Goal: Book appointment/travel/reservation

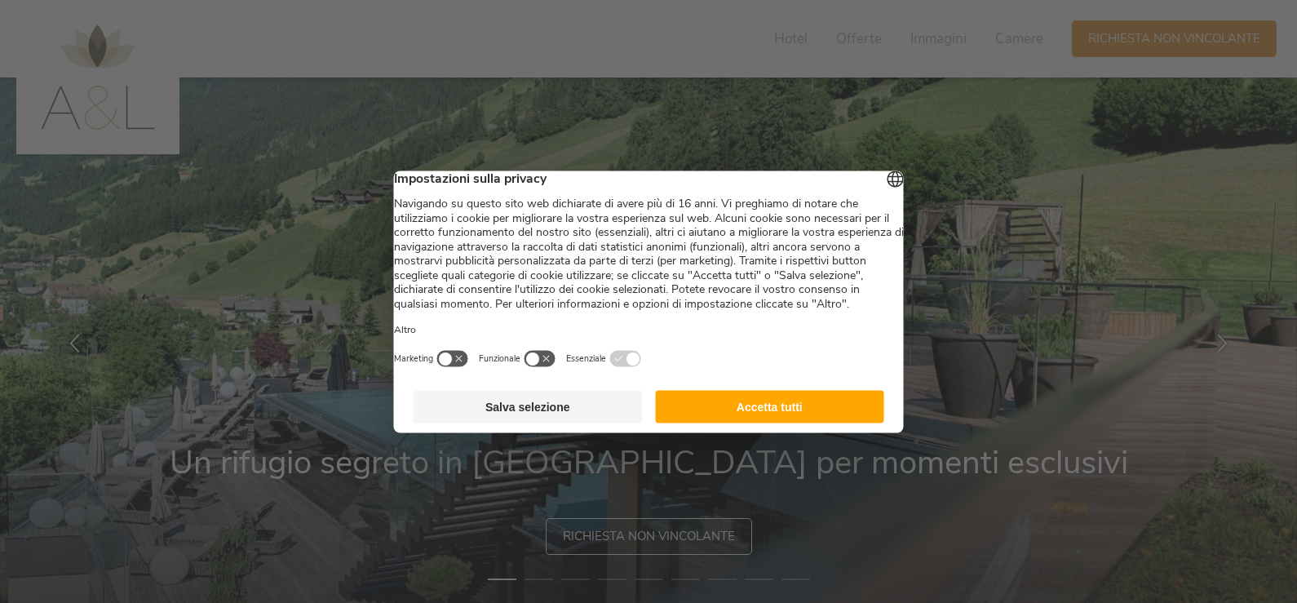
click at [740, 423] on button "Accetta tutti" at bounding box center [769, 406] width 229 height 33
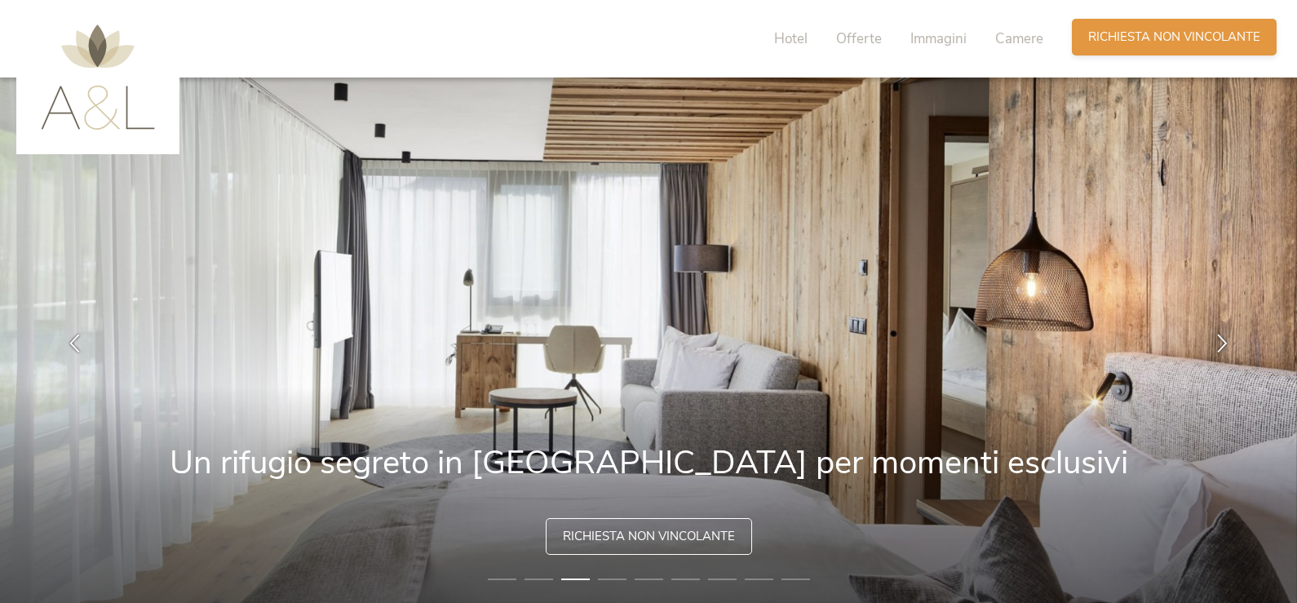
drag, startPoint x: 1138, startPoint y: 33, endPoint x: 1126, endPoint y: 37, distance: 12.9
click at [1137, 33] on span "Richiesta non vincolante" at bounding box center [1174, 37] width 172 height 17
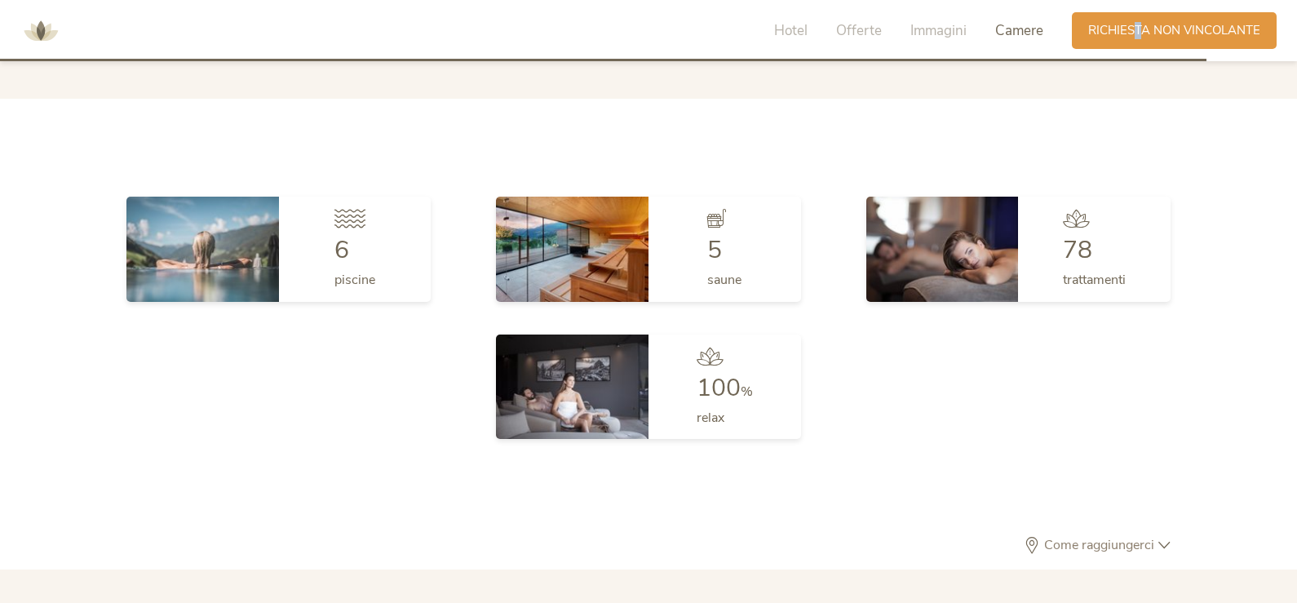
scroll to position [4845, 0]
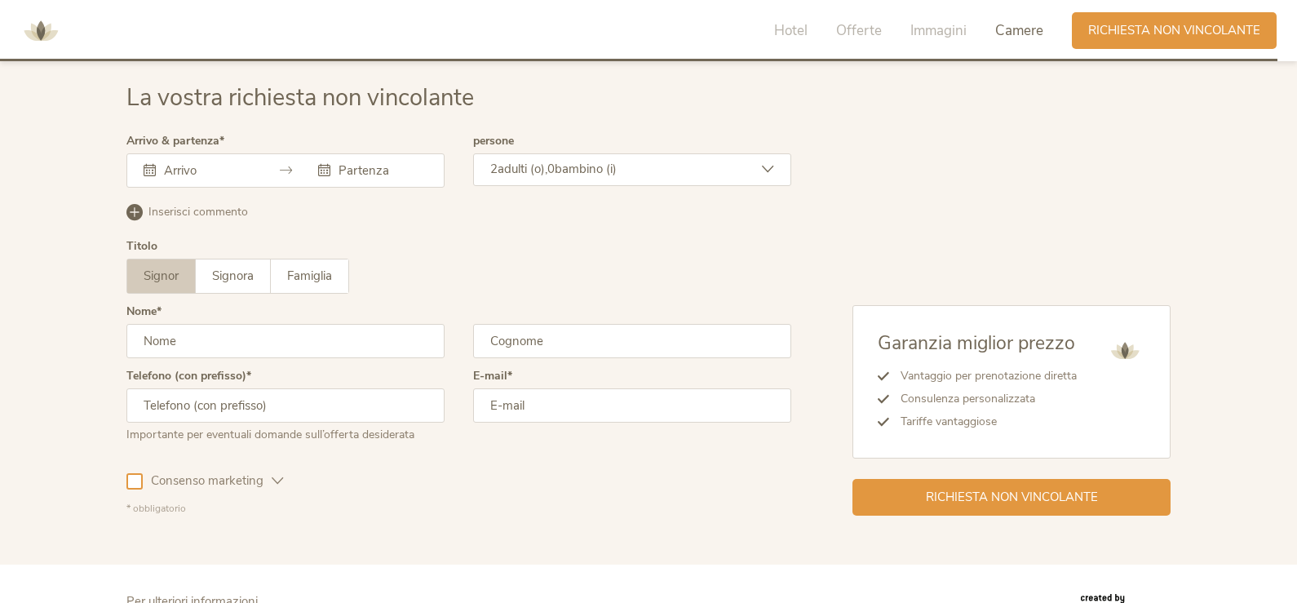
click at [284, 171] on icon at bounding box center [286, 170] width 12 height 12
click at [147, 165] on icon at bounding box center [150, 170] width 12 height 12
click at [282, 171] on icon at bounding box center [286, 170] width 12 height 12
click at [171, 166] on input "text" at bounding box center [206, 170] width 93 height 16
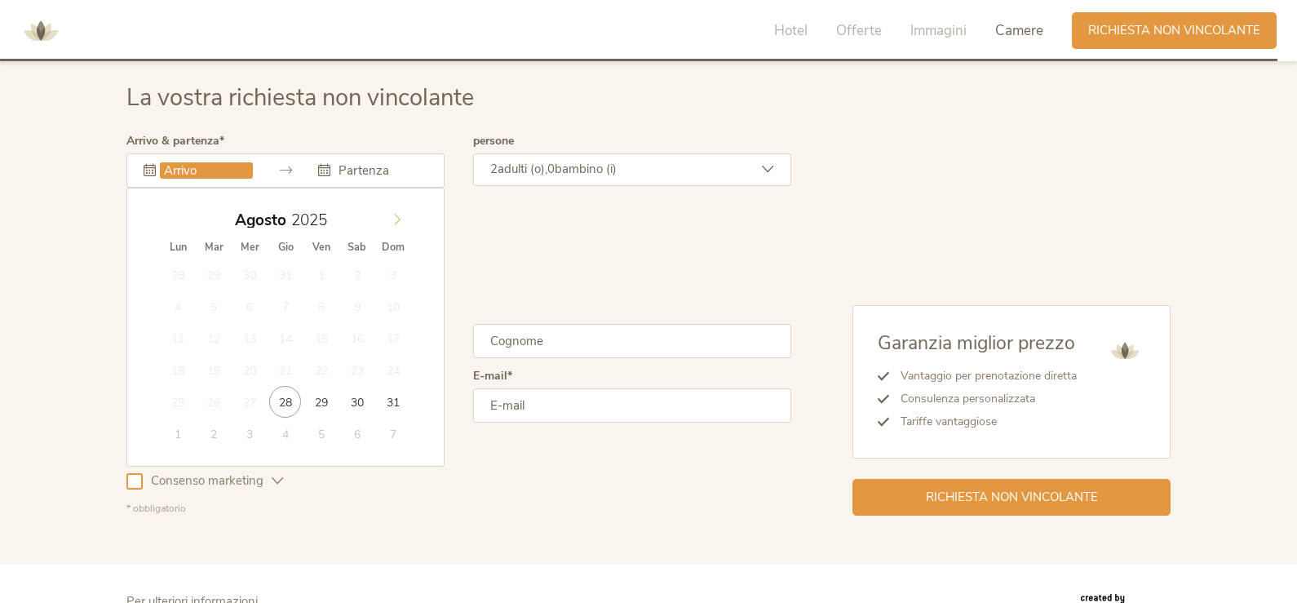
click at [397, 218] on icon at bounding box center [397, 219] width 11 height 11
type input "01.11.2025"
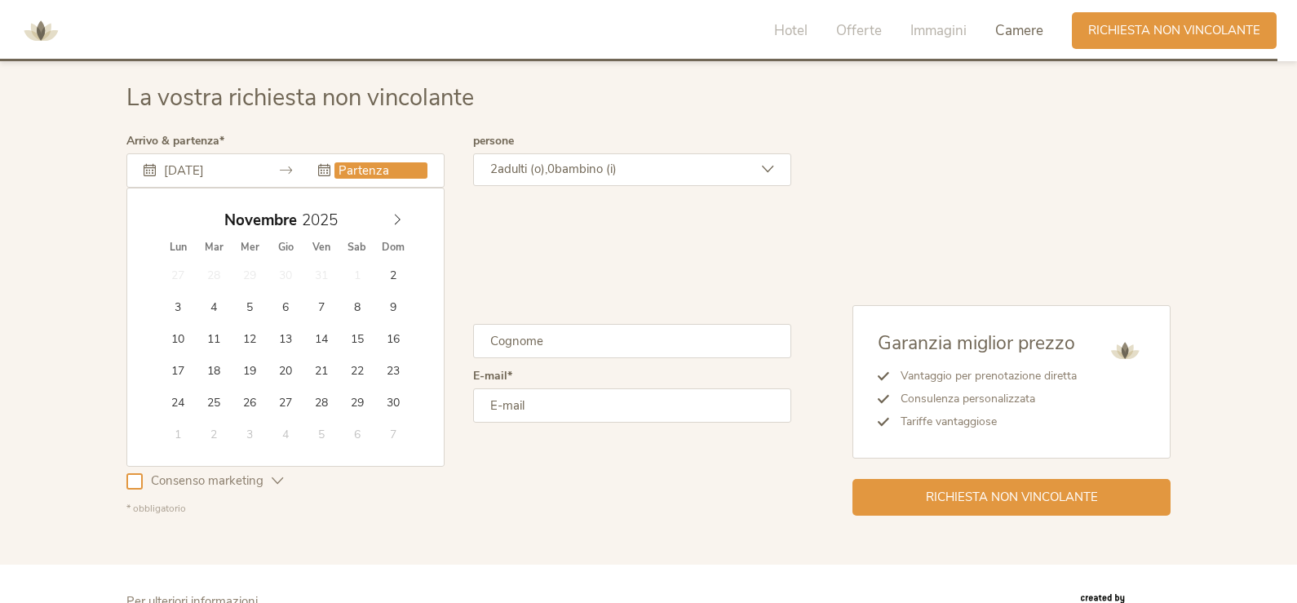
click at [366, 171] on input "text" at bounding box center [380, 170] width 93 height 16
type input "02.11.2025"
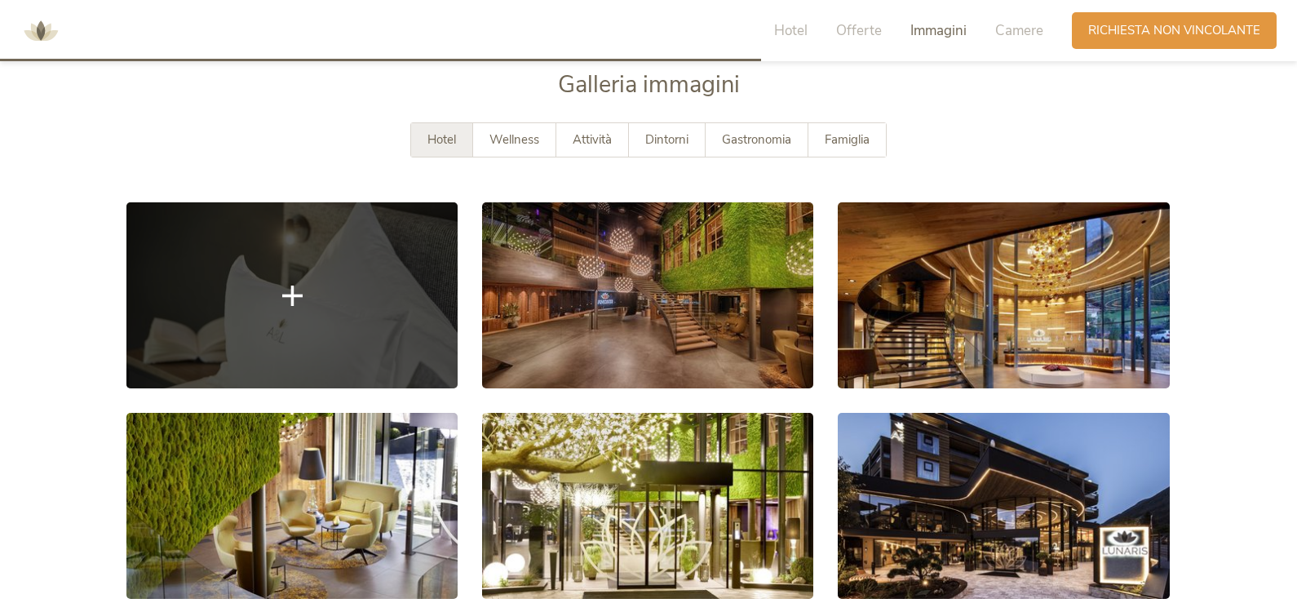
scroll to position [2887, 0]
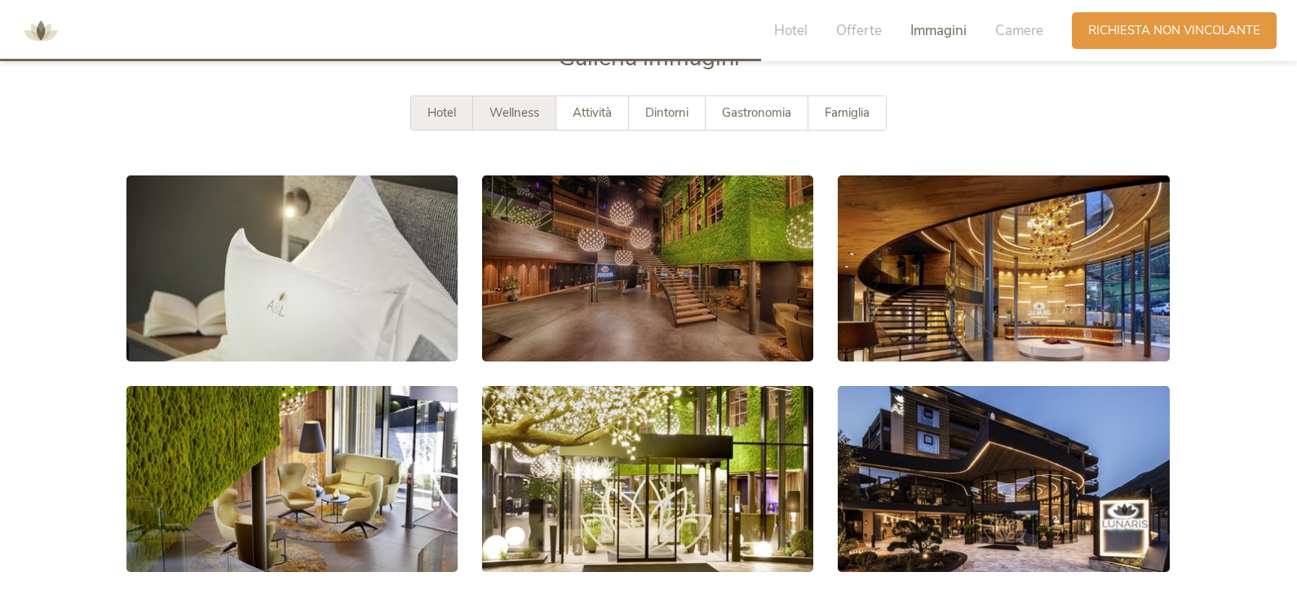
click at [503, 111] on span "Wellness" at bounding box center [515, 112] width 50 height 16
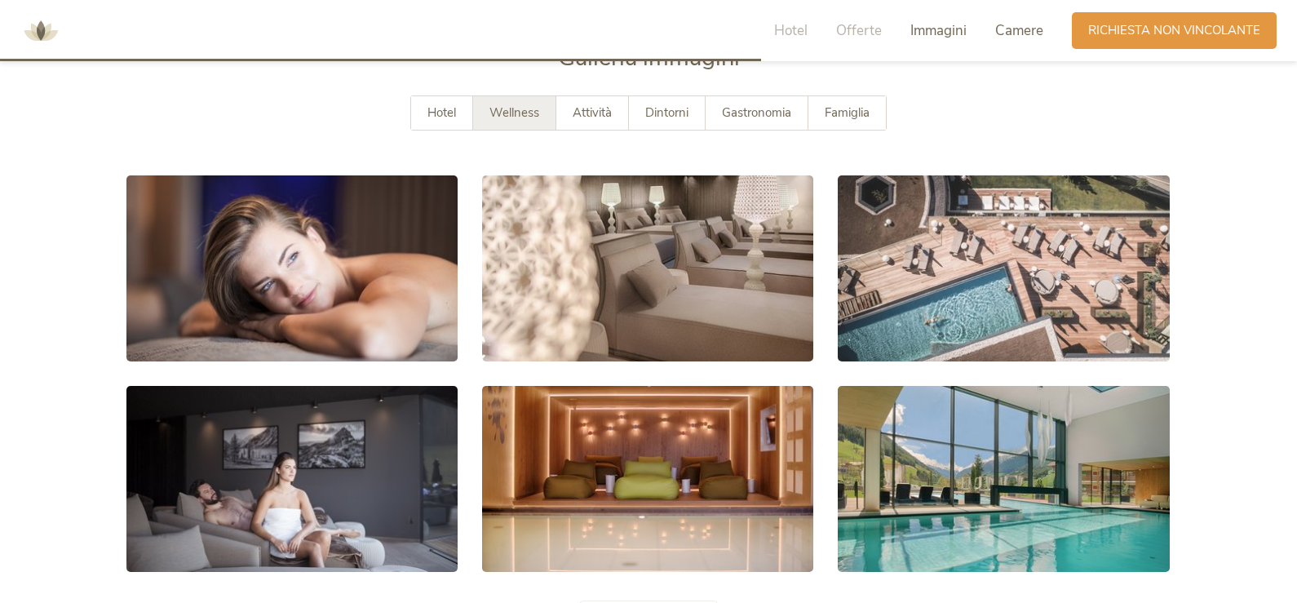
click at [1012, 26] on span "Camere" at bounding box center [1019, 30] width 48 height 19
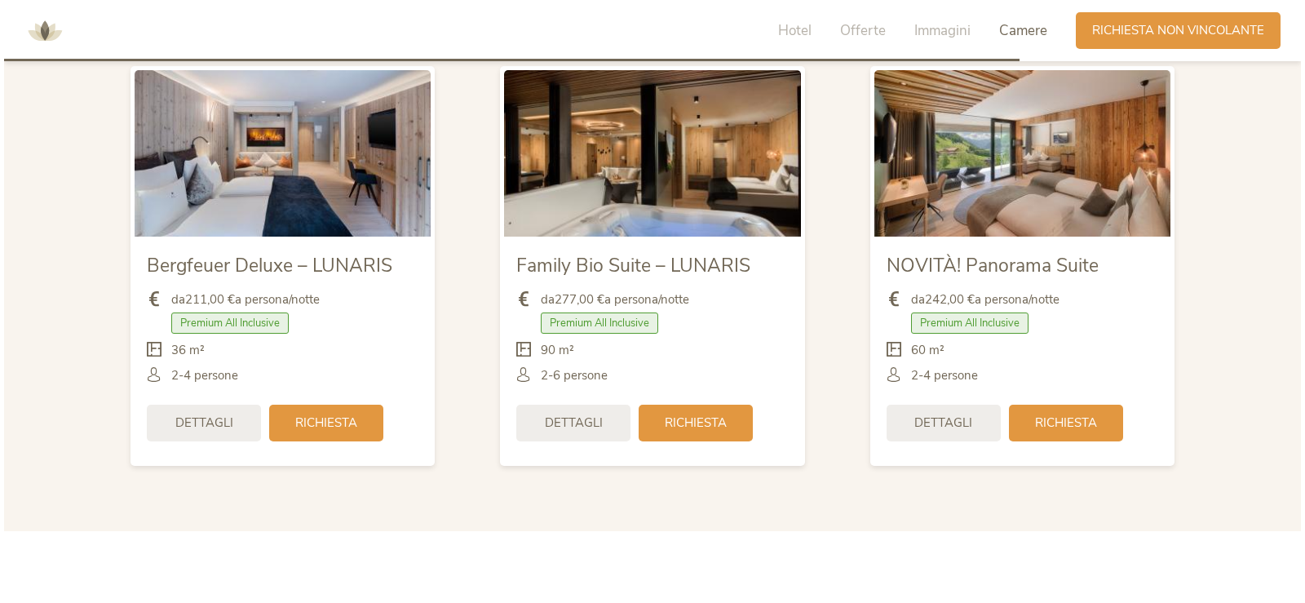
scroll to position [3958, 0]
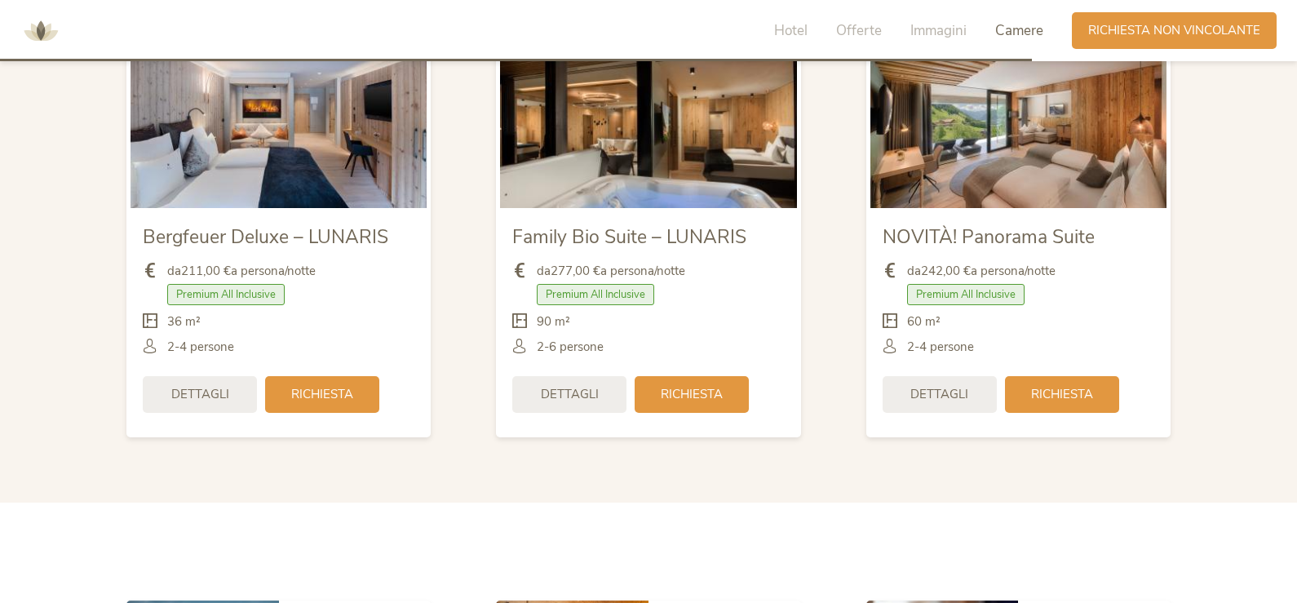
click at [299, 131] on img at bounding box center [279, 125] width 296 height 166
click at [212, 388] on span "Dettagli" at bounding box center [200, 392] width 58 height 17
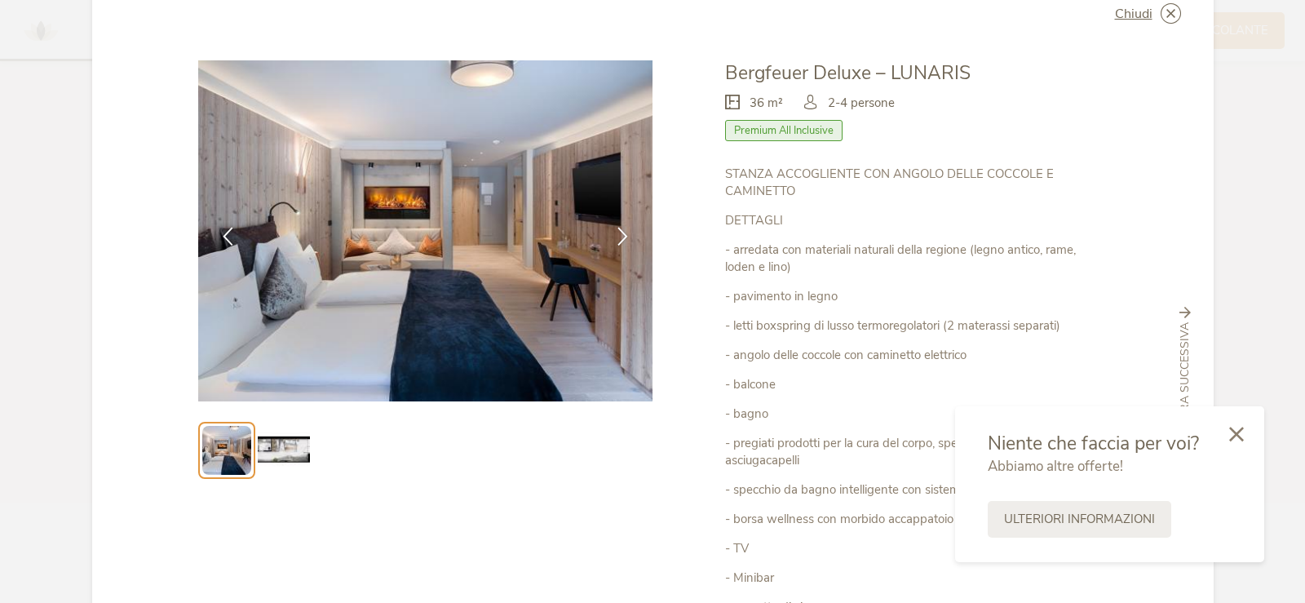
scroll to position [82, 0]
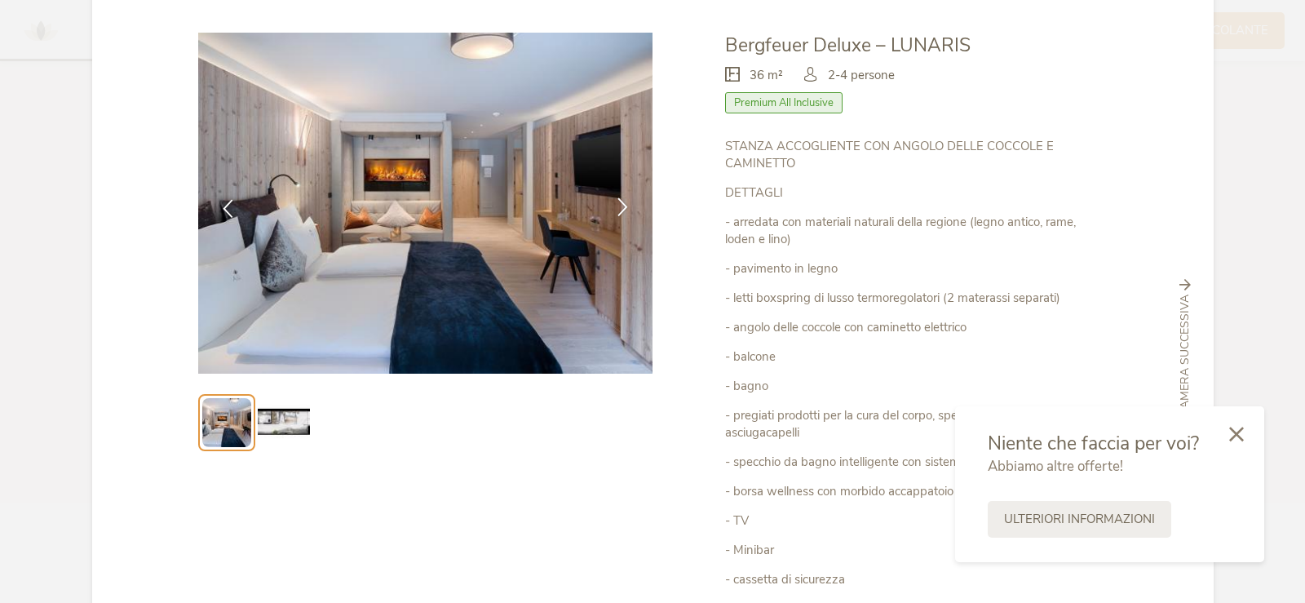
click at [618, 203] on icon at bounding box center [623, 206] width 19 height 19
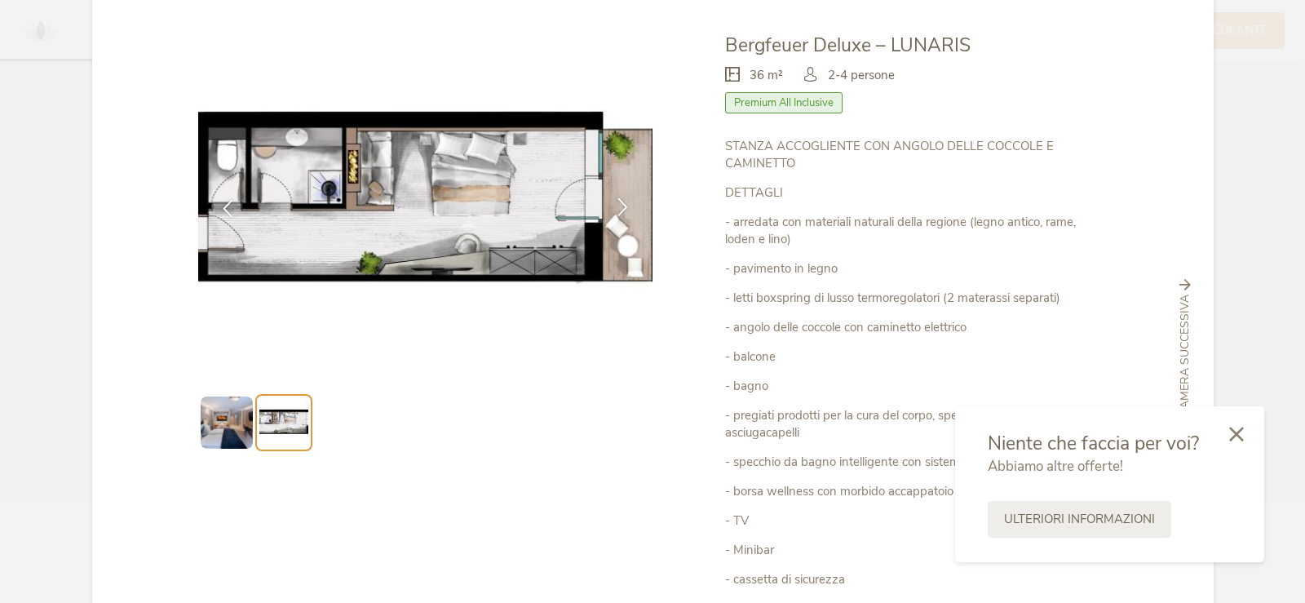
click at [618, 203] on icon at bounding box center [623, 206] width 19 height 19
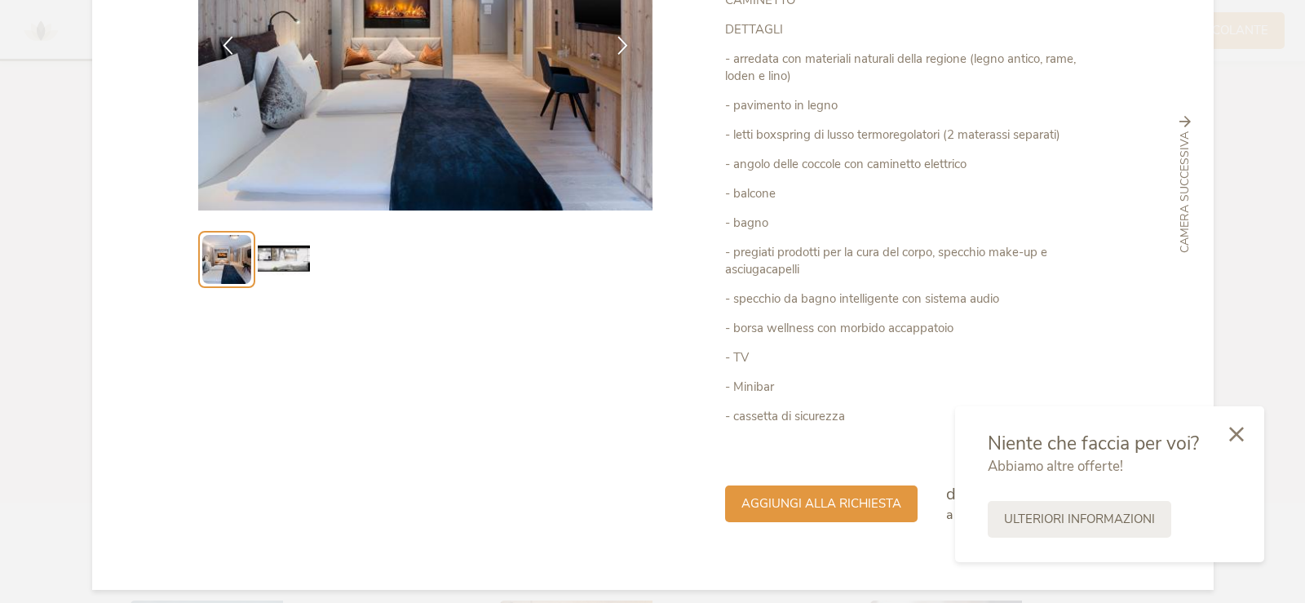
scroll to position [256, 0]
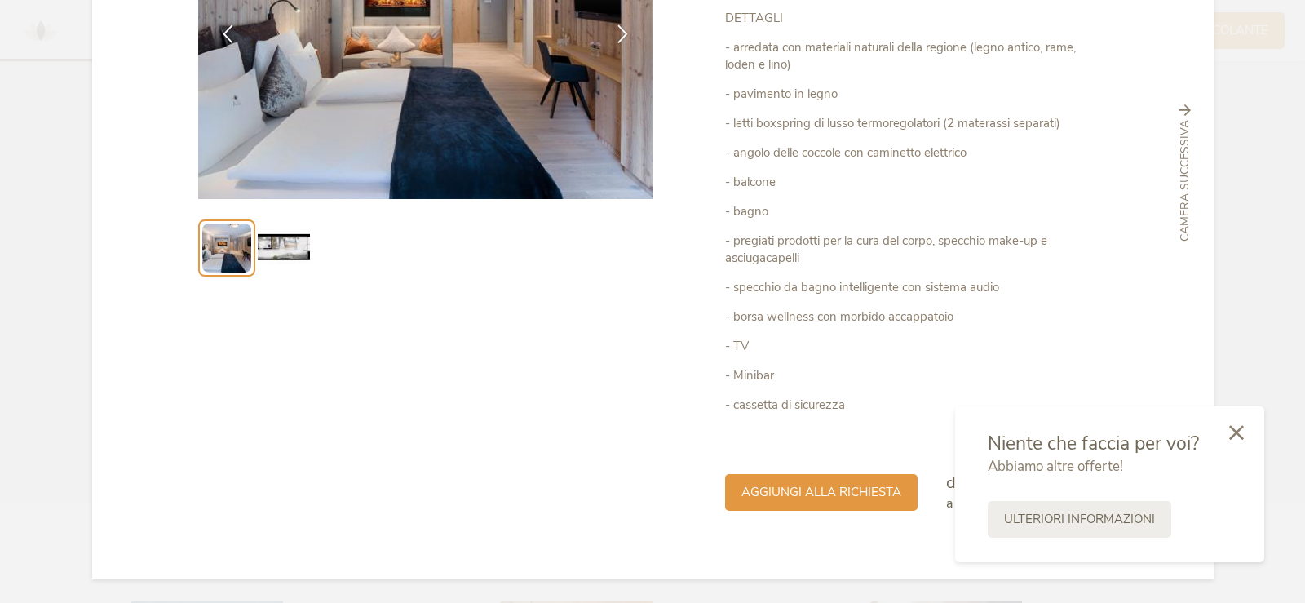
click at [1243, 432] on icon at bounding box center [1236, 432] width 15 height 15
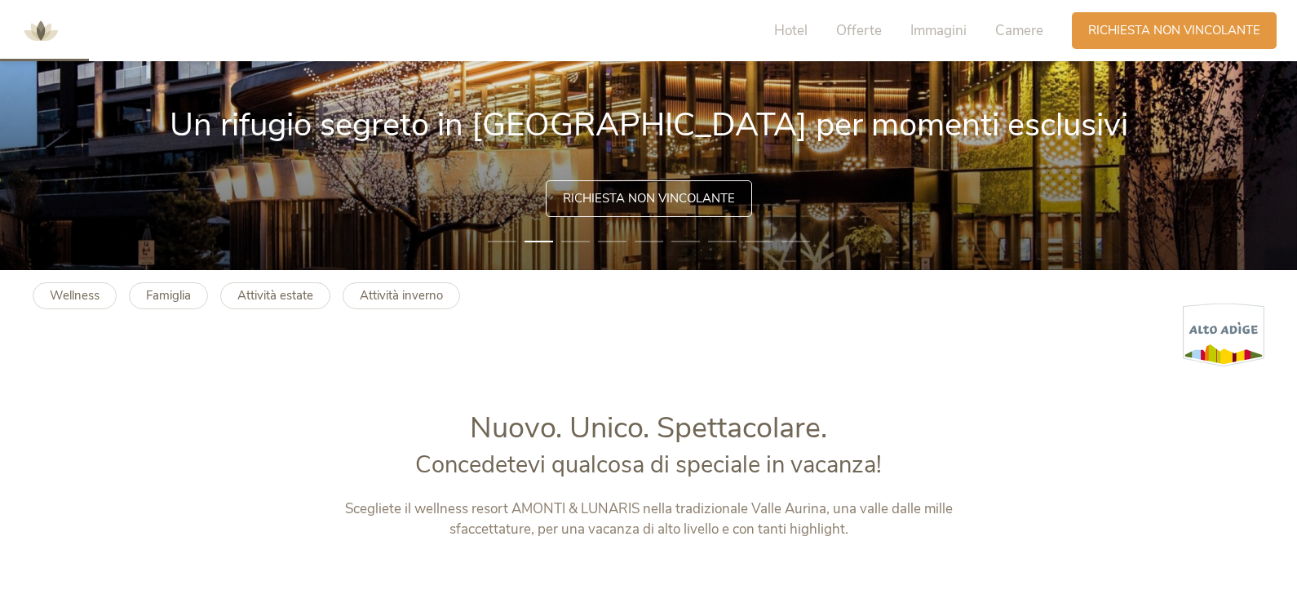
scroll to position [245, 0]
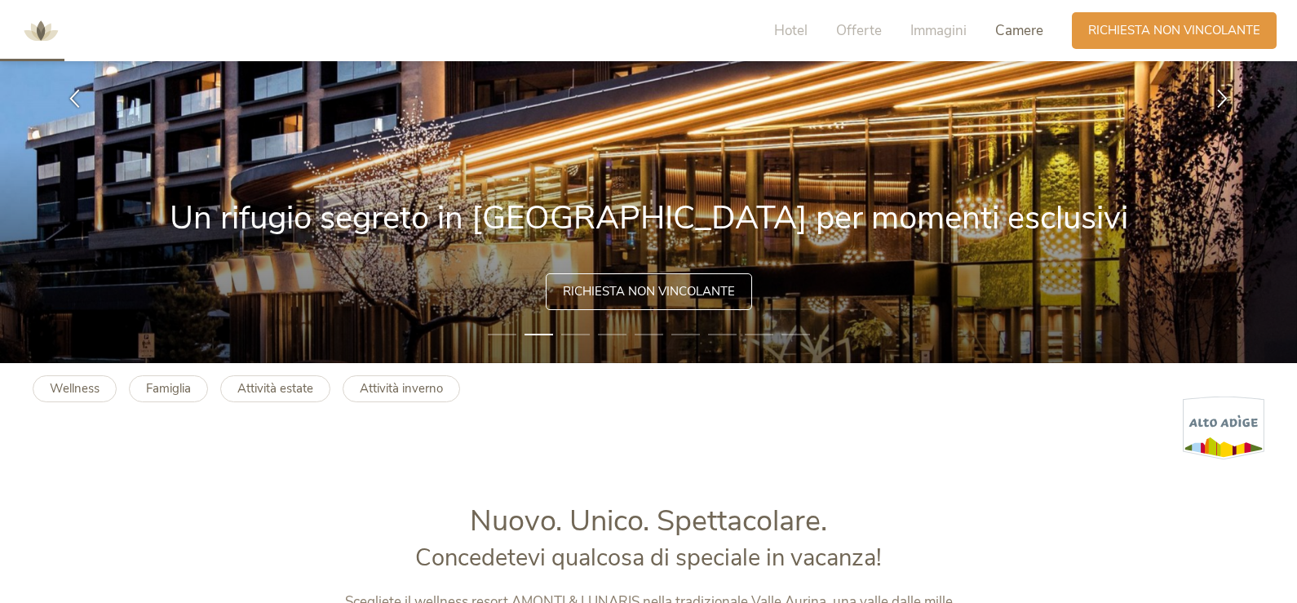
click at [1007, 28] on span "Camere" at bounding box center [1019, 30] width 48 height 19
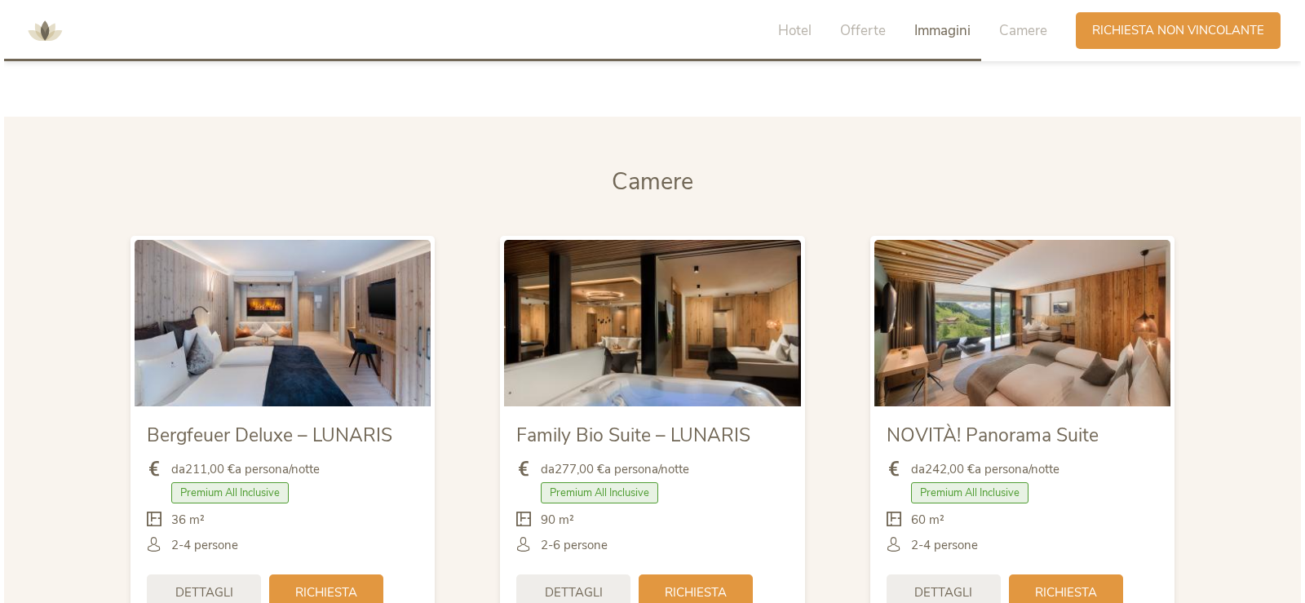
scroll to position [3741, 0]
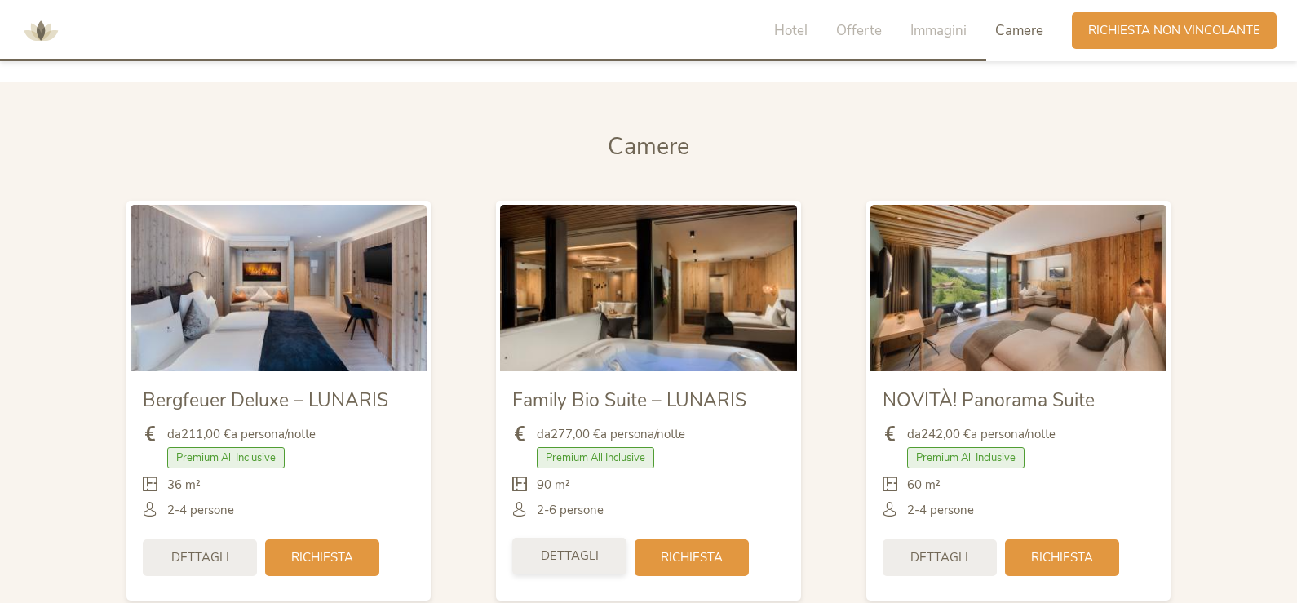
click at [557, 569] on div "Dettagli" at bounding box center [569, 556] width 114 height 37
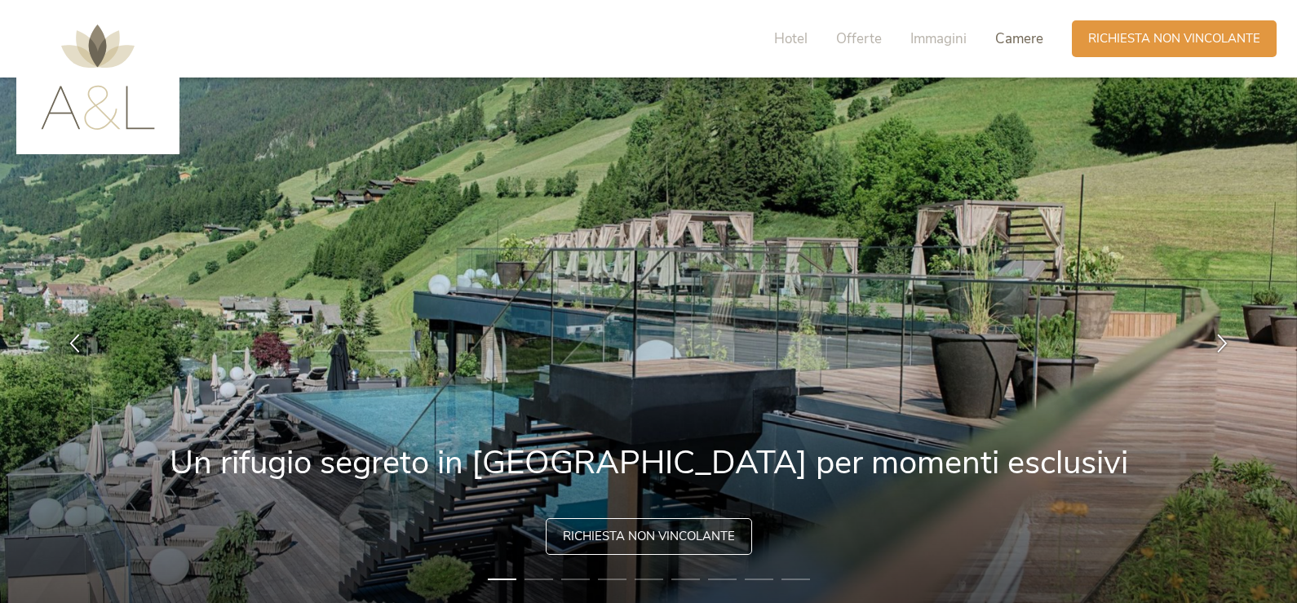
click at [1013, 37] on span "Camere" at bounding box center [1019, 38] width 48 height 19
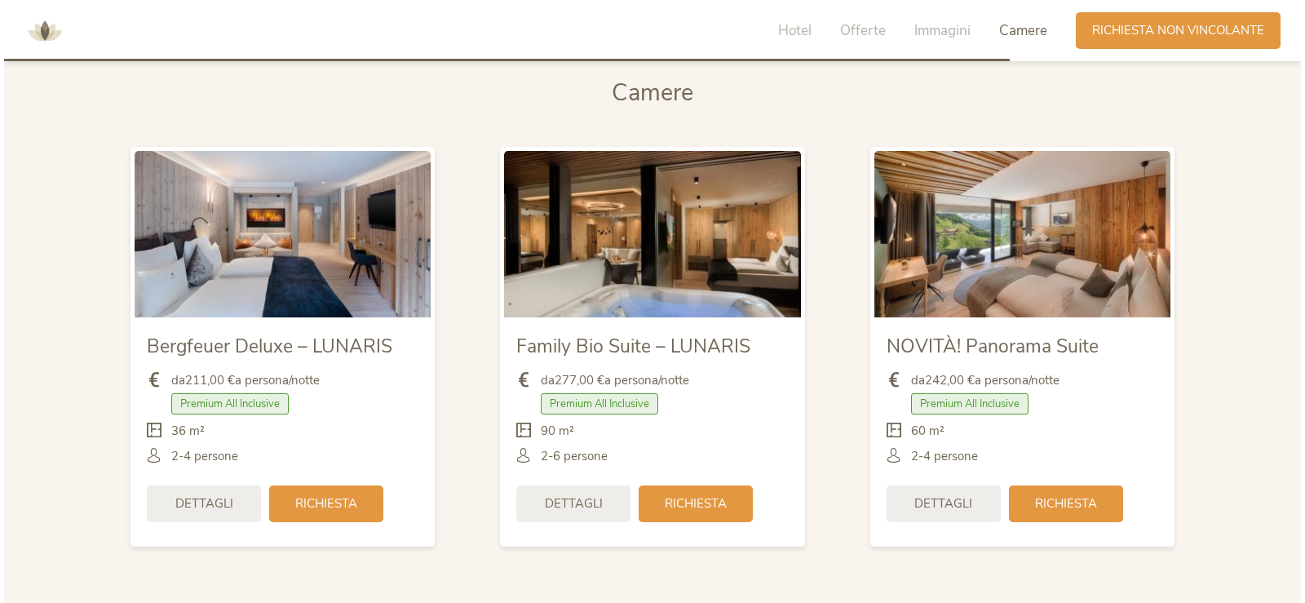
scroll to position [3823, 0]
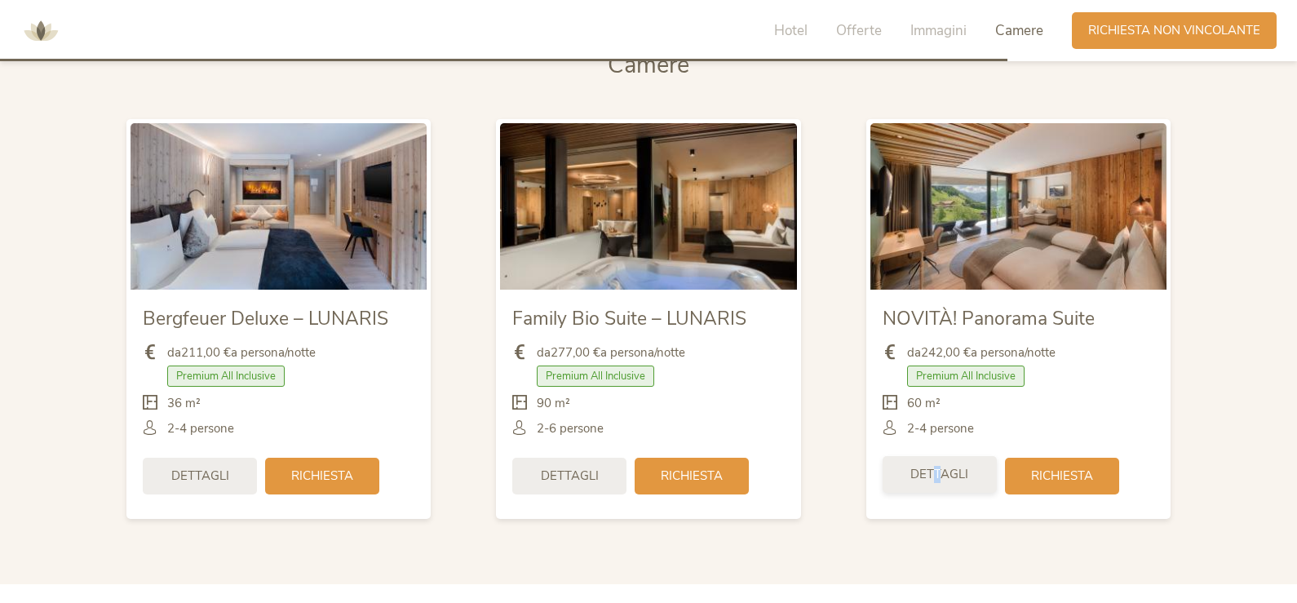
click at [938, 467] on span "Dettagli" at bounding box center [939, 474] width 58 height 17
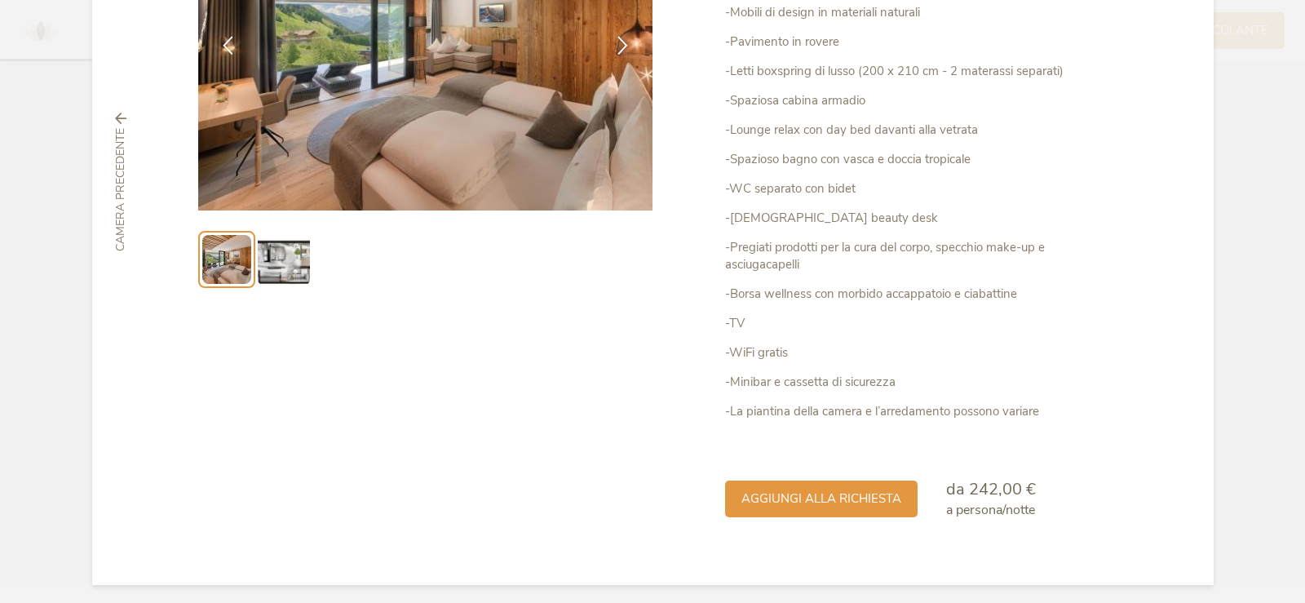
scroll to position [251, 0]
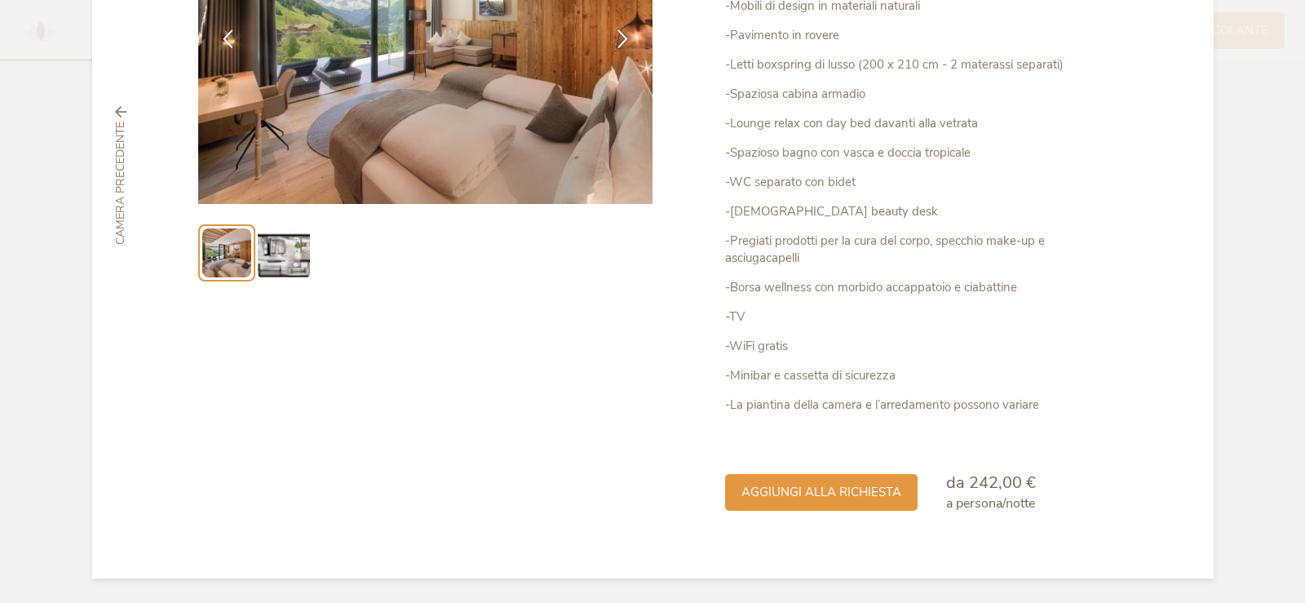
click at [275, 251] on img at bounding box center [284, 253] width 52 height 52
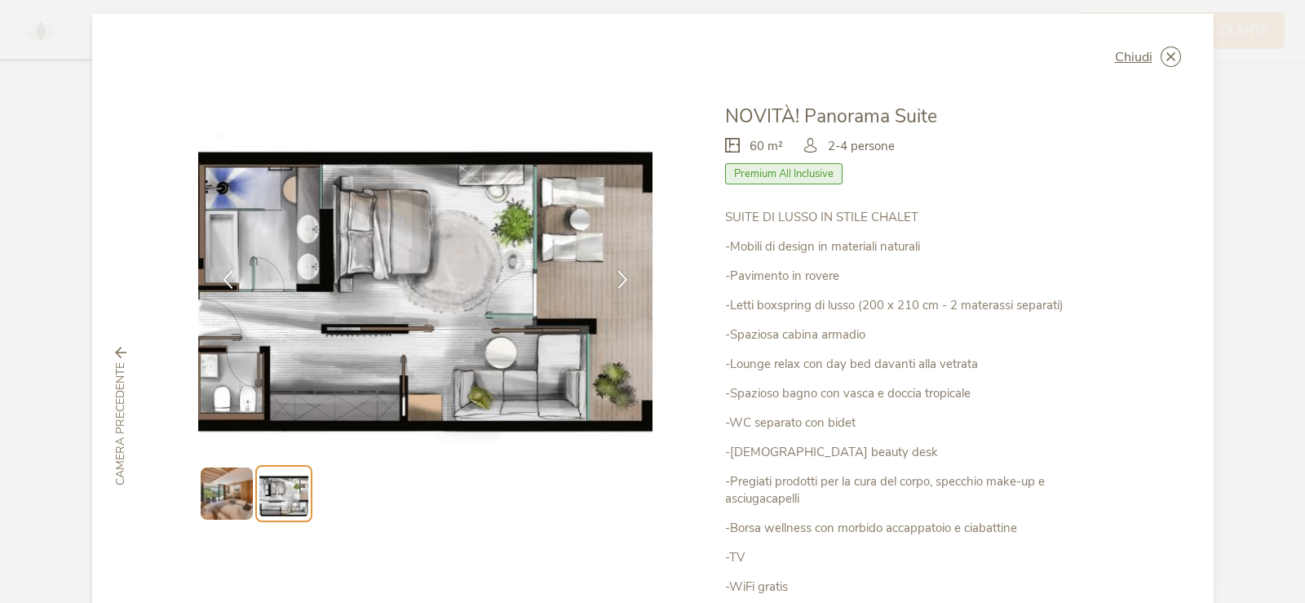
scroll to position [7, 0]
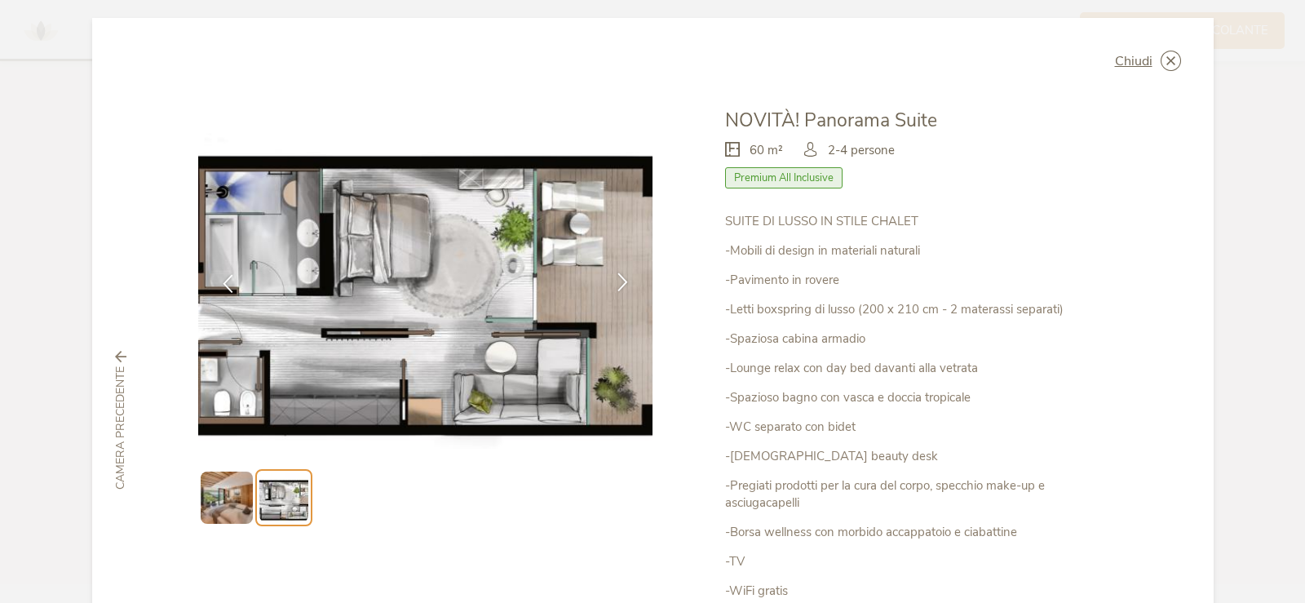
click at [614, 280] on icon at bounding box center [623, 281] width 19 height 19
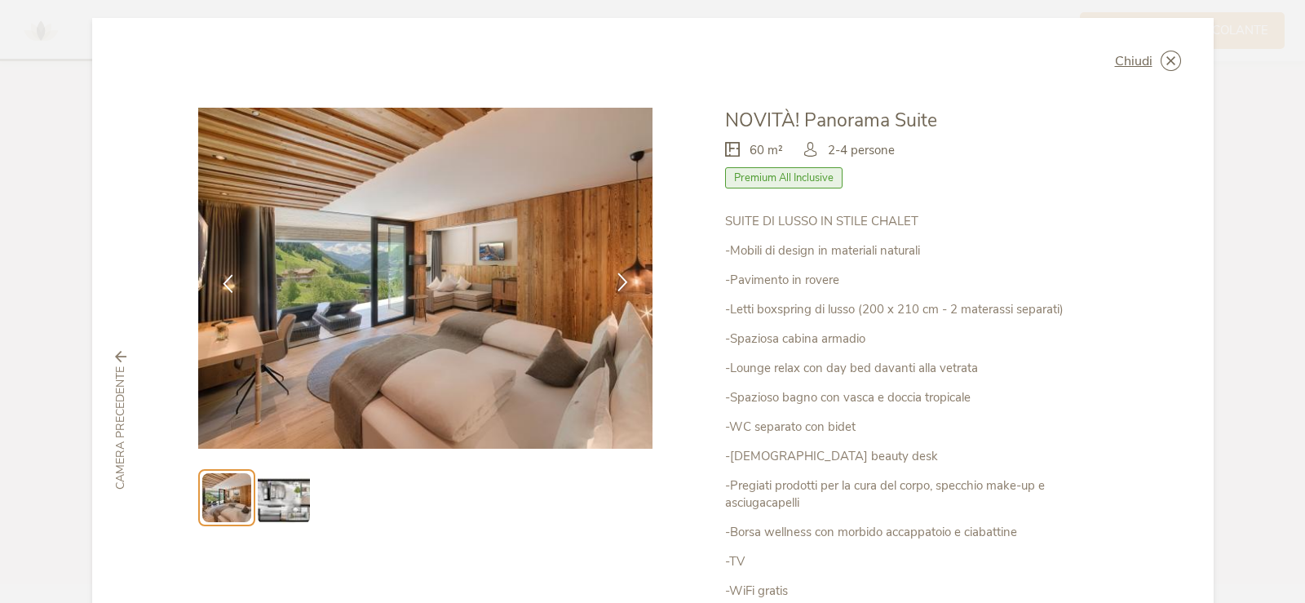
click at [614, 280] on icon at bounding box center [623, 281] width 19 height 19
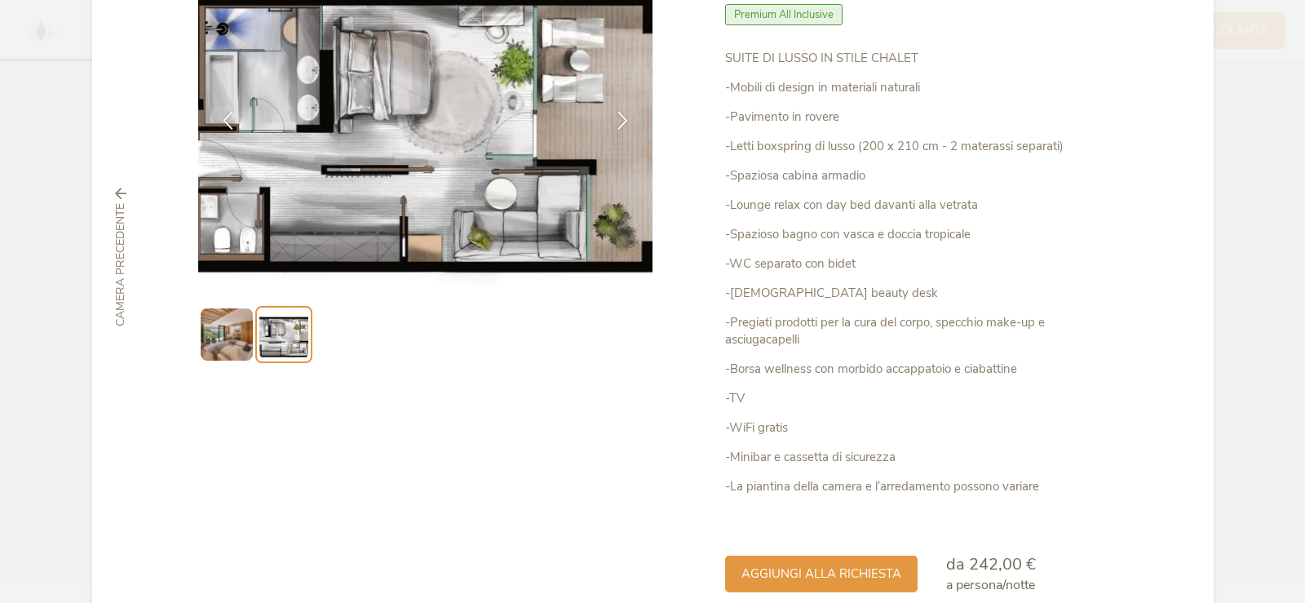
scroll to position [251, 0]
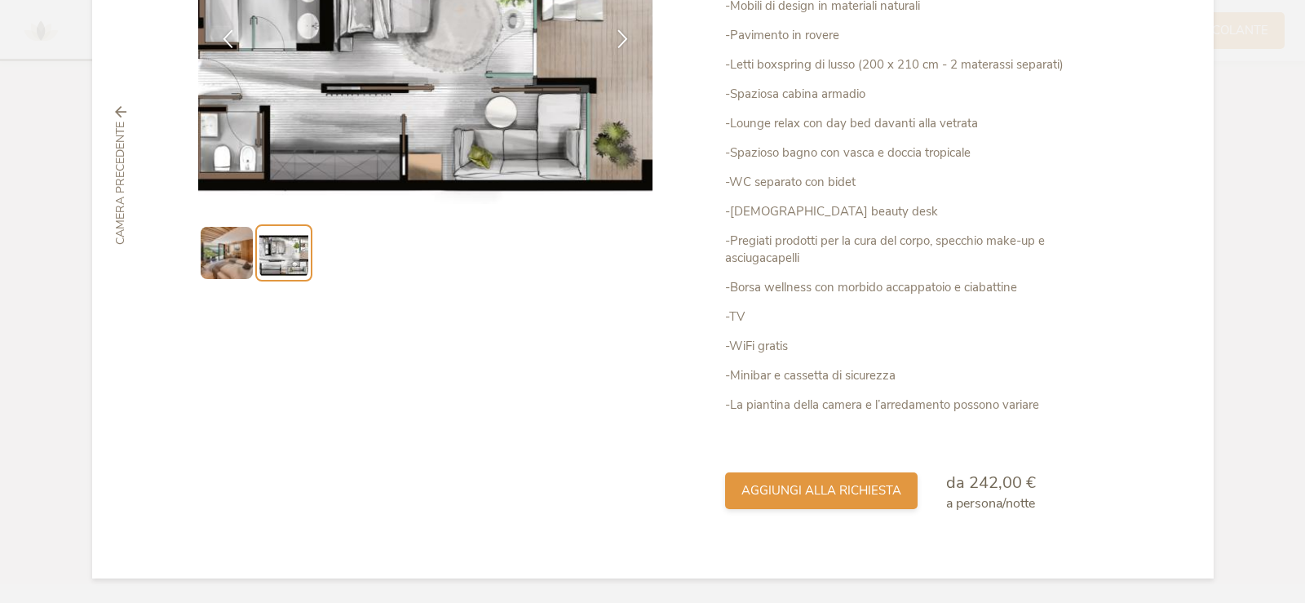
click at [812, 489] on span "aggiungi alla richiesta" at bounding box center [822, 490] width 160 height 17
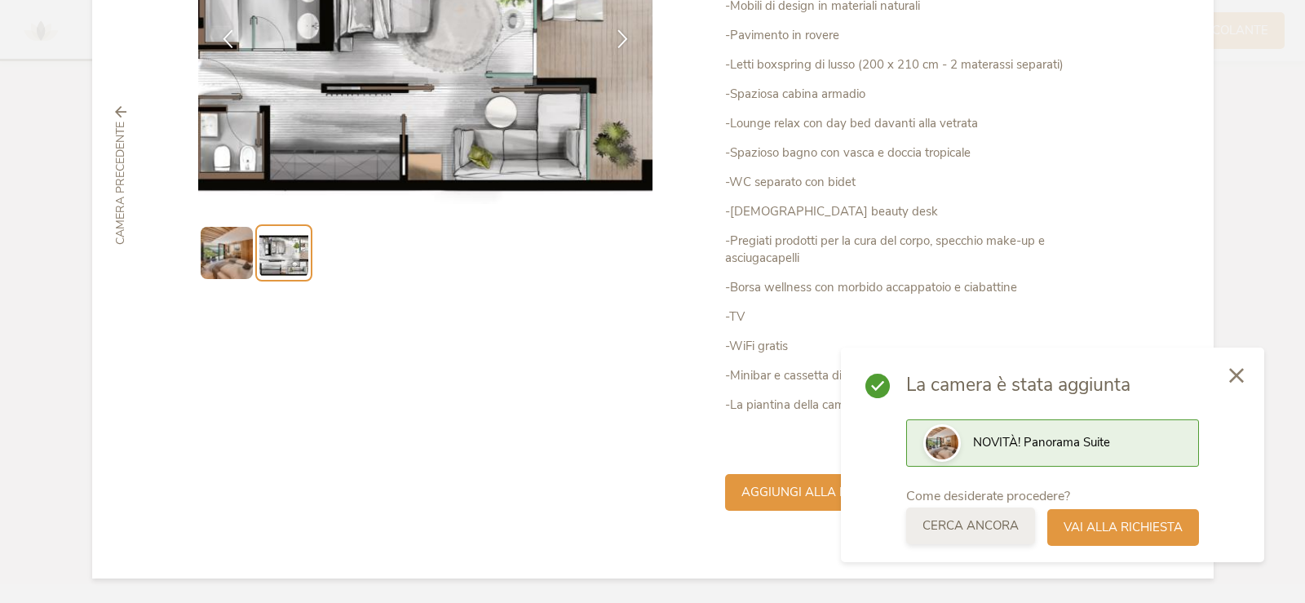
click at [1003, 531] on span "Cerca ancora" at bounding box center [971, 525] width 96 height 17
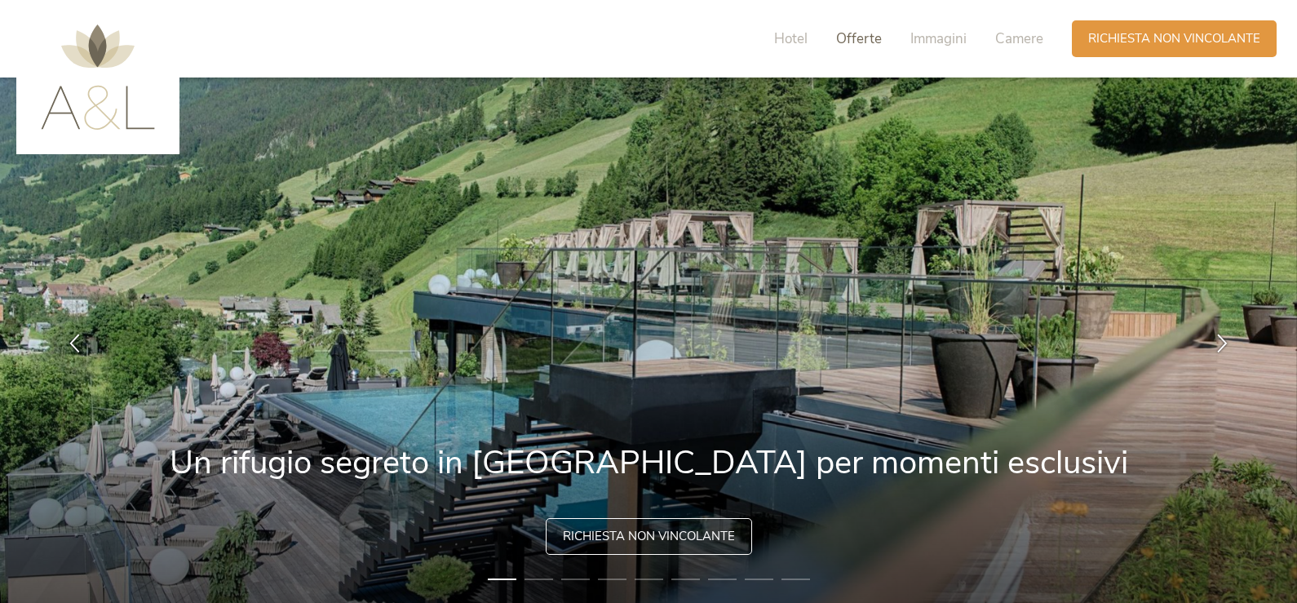
click at [856, 34] on span "Offerte" at bounding box center [859, 38] width 46 height 19
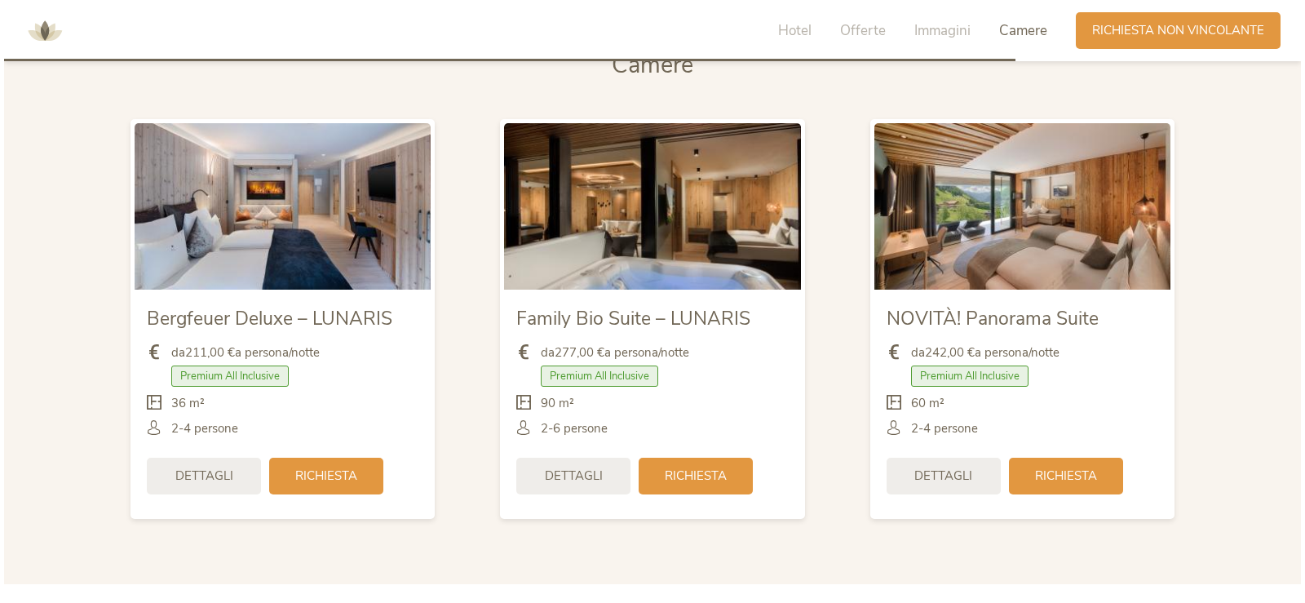
scroll to position [3836, 0]
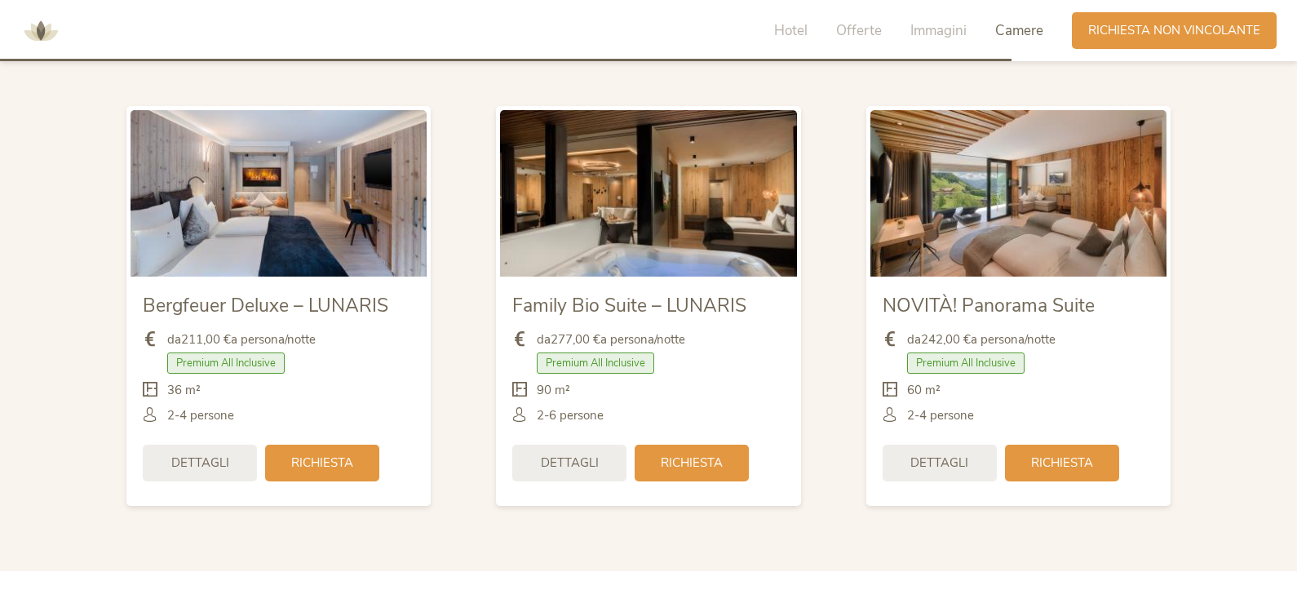
click at [565, 463] on span "Dettagli" at bounding box center [570, 462] width 58 height 17
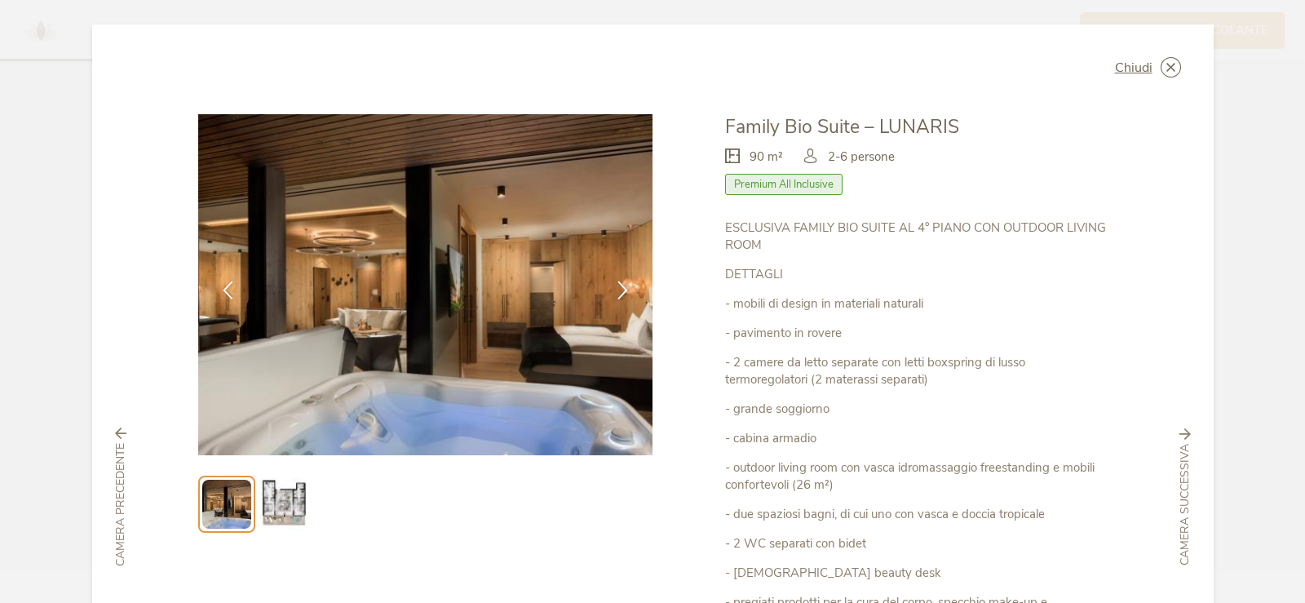
click at [272, 495] on img at bounding box center [284, 504] width 52 height 52
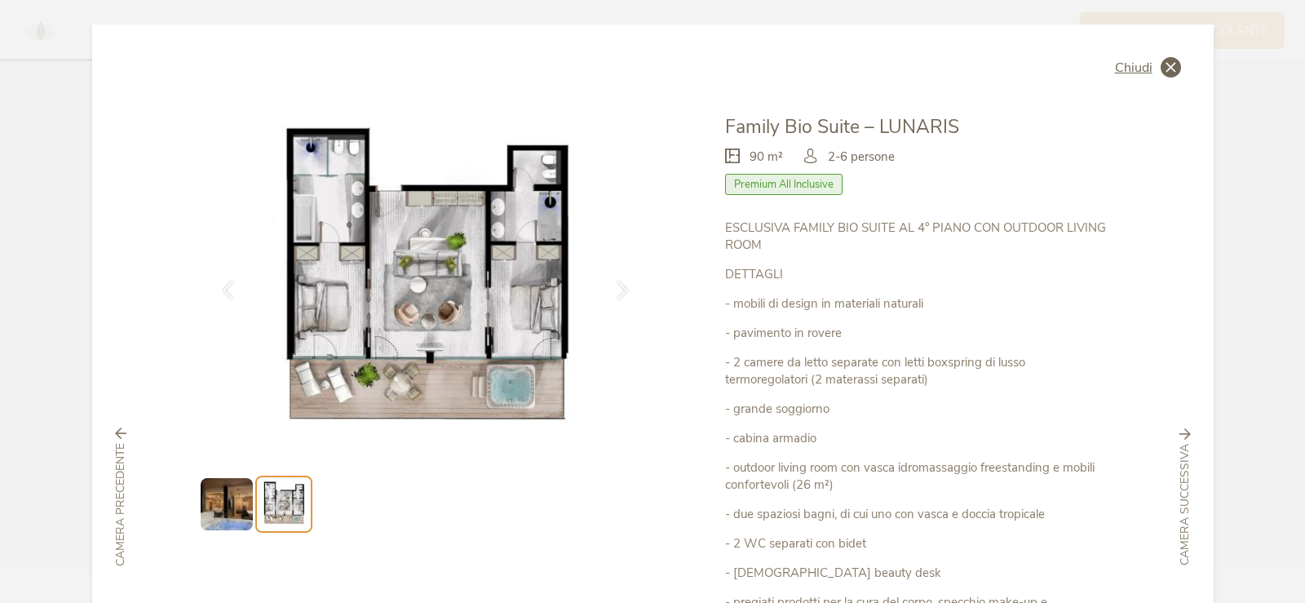
click at [1164, 72] on icon at bounding box center [1171, 67] width 20 height 20
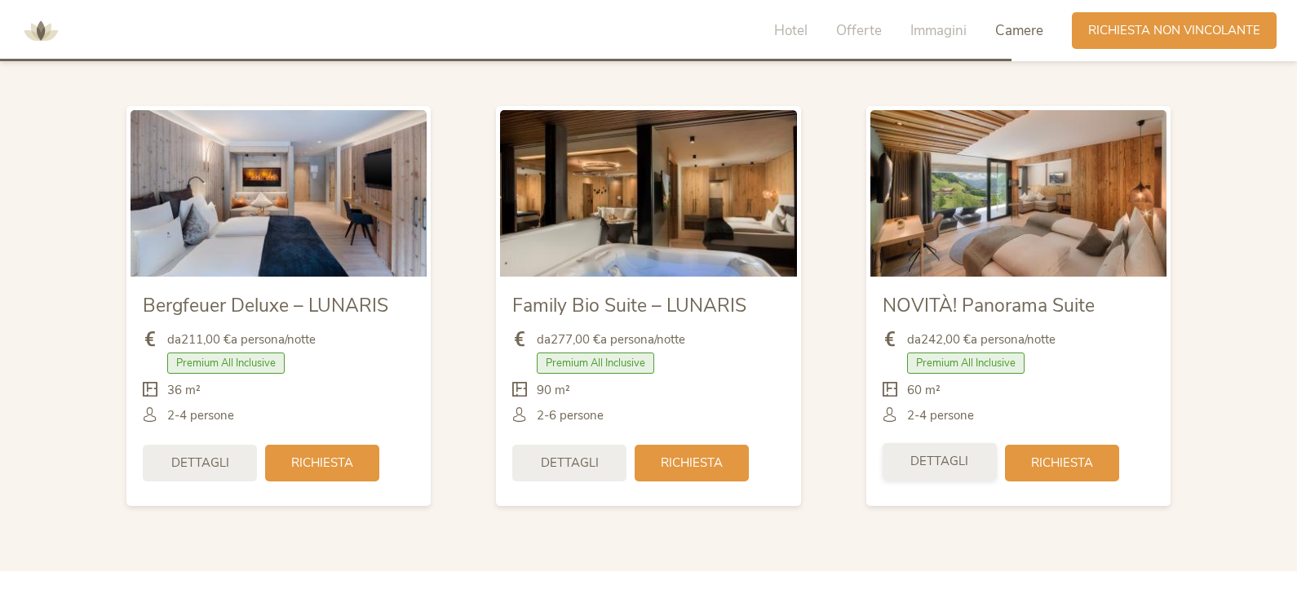
click at [928, 466] on span "Dettagli" at bounding box center [939, 461] width 58 height 17
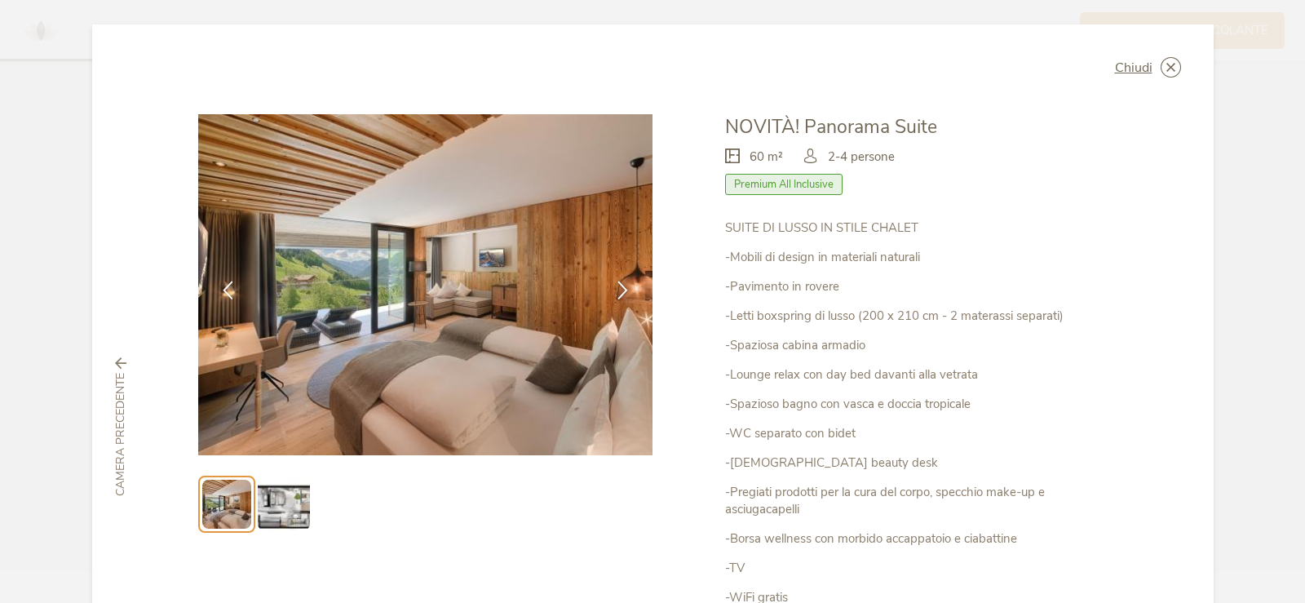
click at [277, 508] on img at bounding box center [284, 504] width 52 height 52
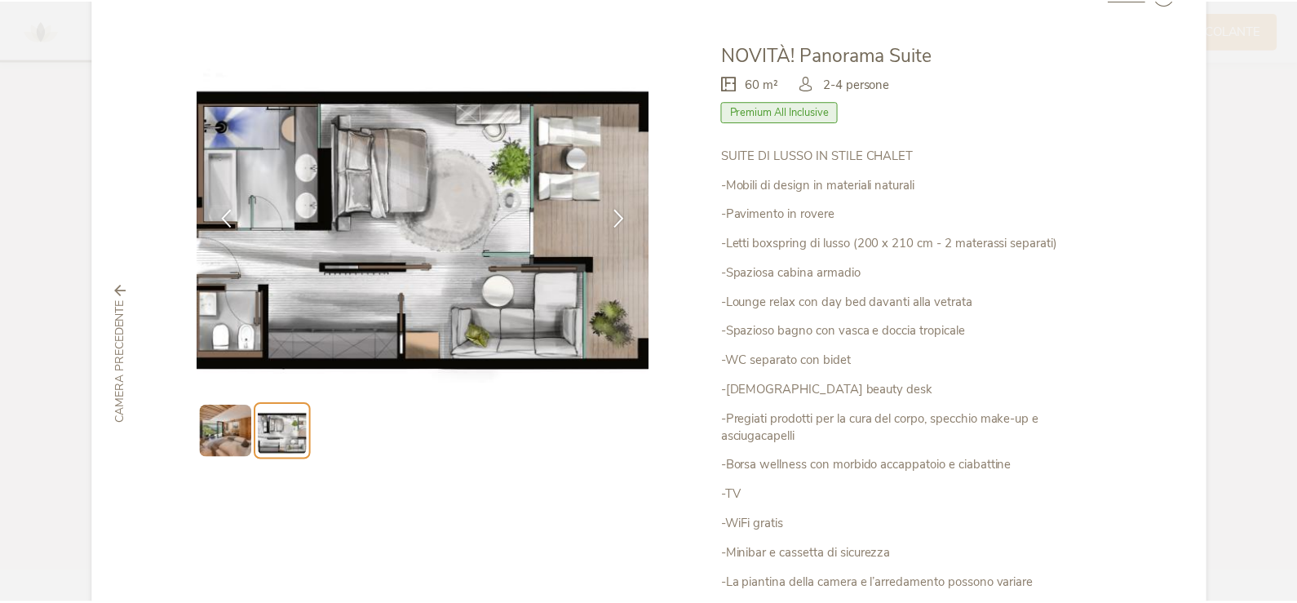
scroll to position [0, 0]
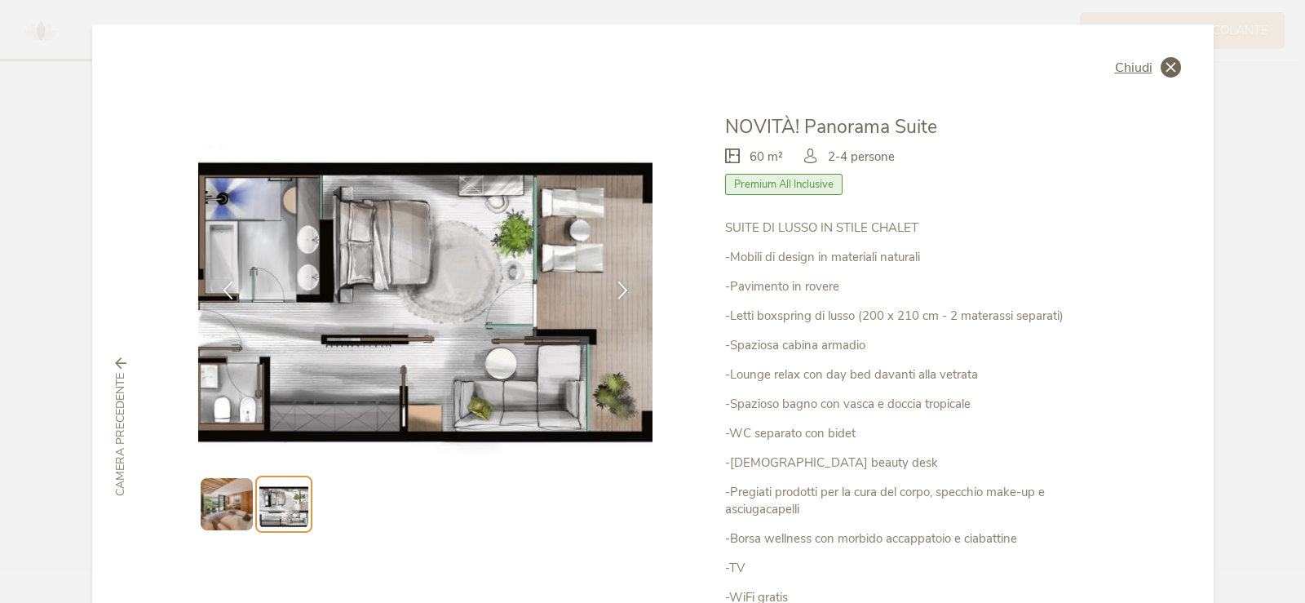
click at [1167, 60] on icon at bounding box center [1171, 67] width 20 height 20
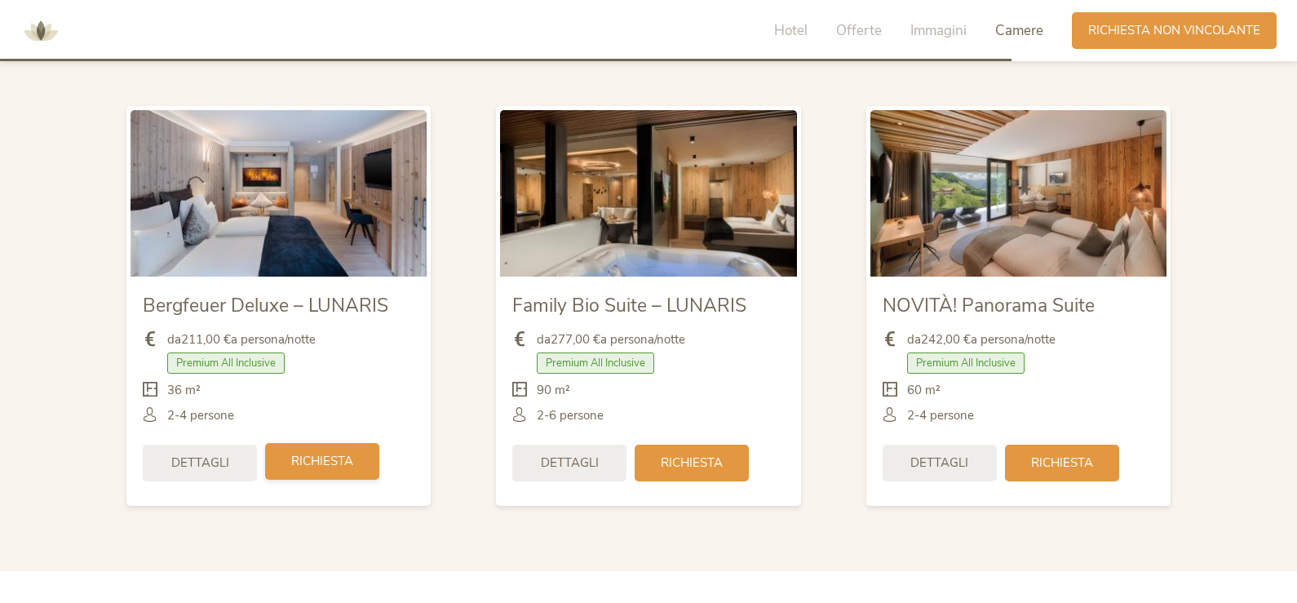
click at [308, 461] on span "Richiesta" at bounding box center [322, 461] width 62 height 17
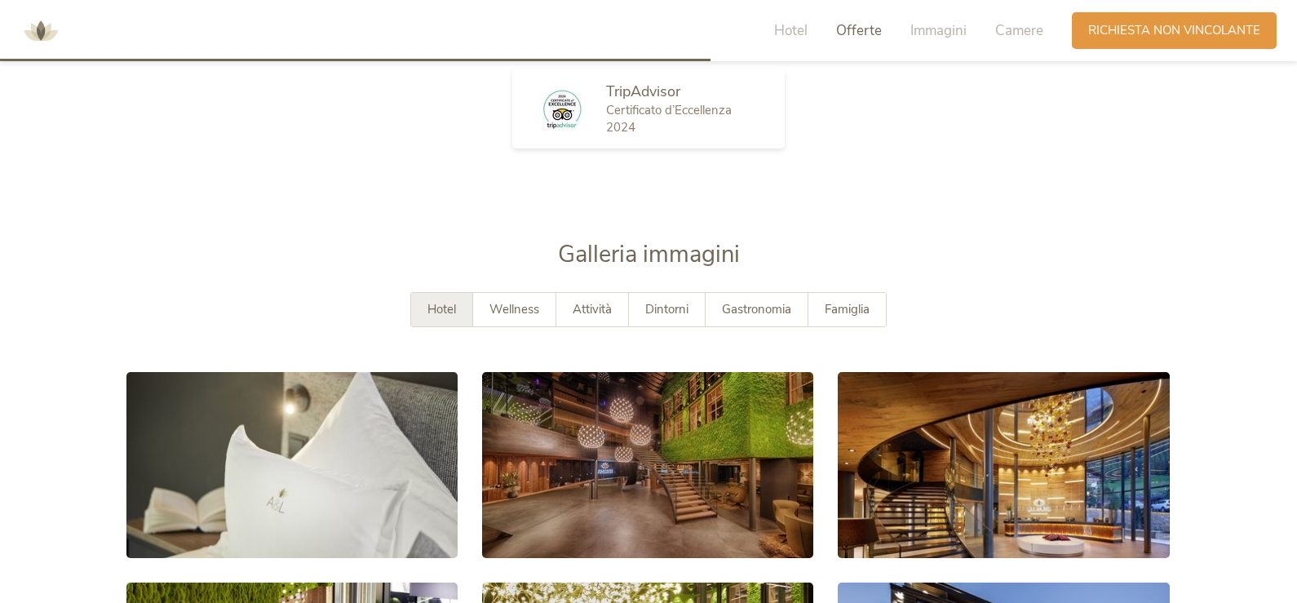
scroll to position [2694, 0]
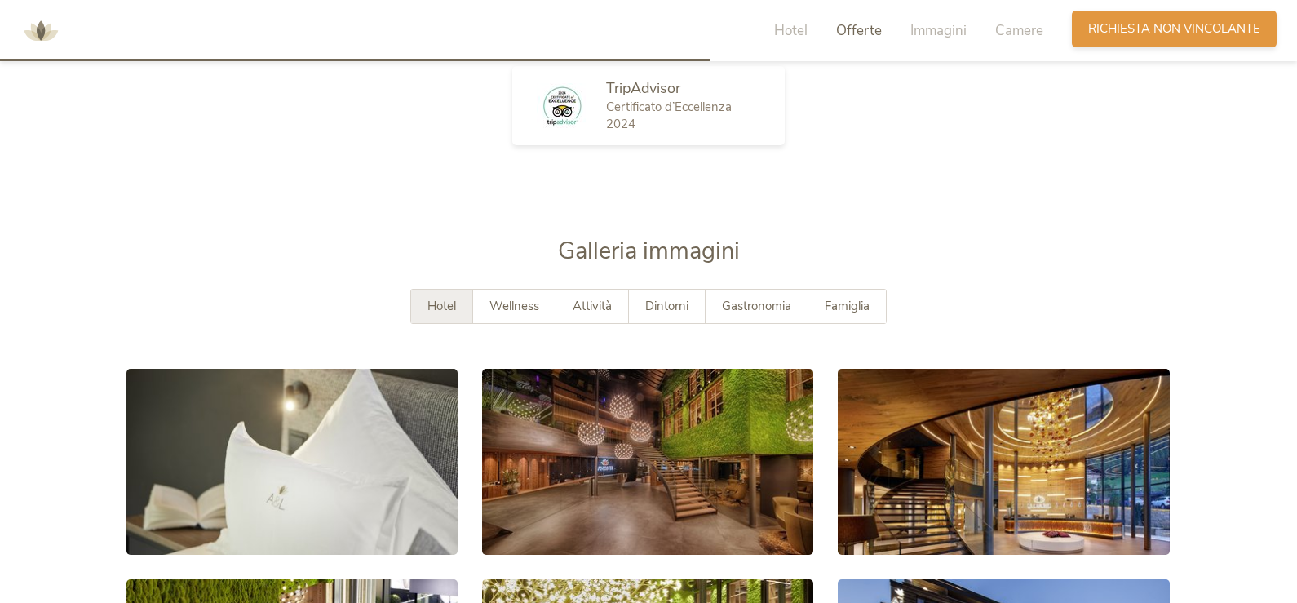
click at [1151, 33] on span "Richiesta non vincolante" at bounding box center [1174, 28] width 172 height 17
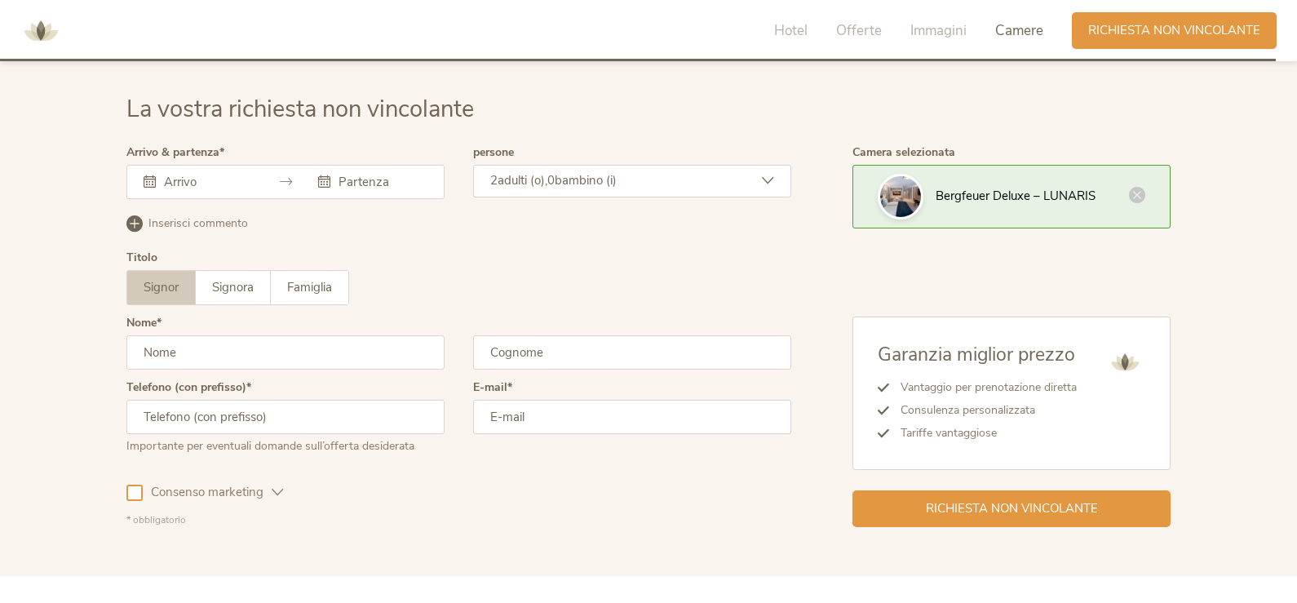
scroll to position [4845, 0]
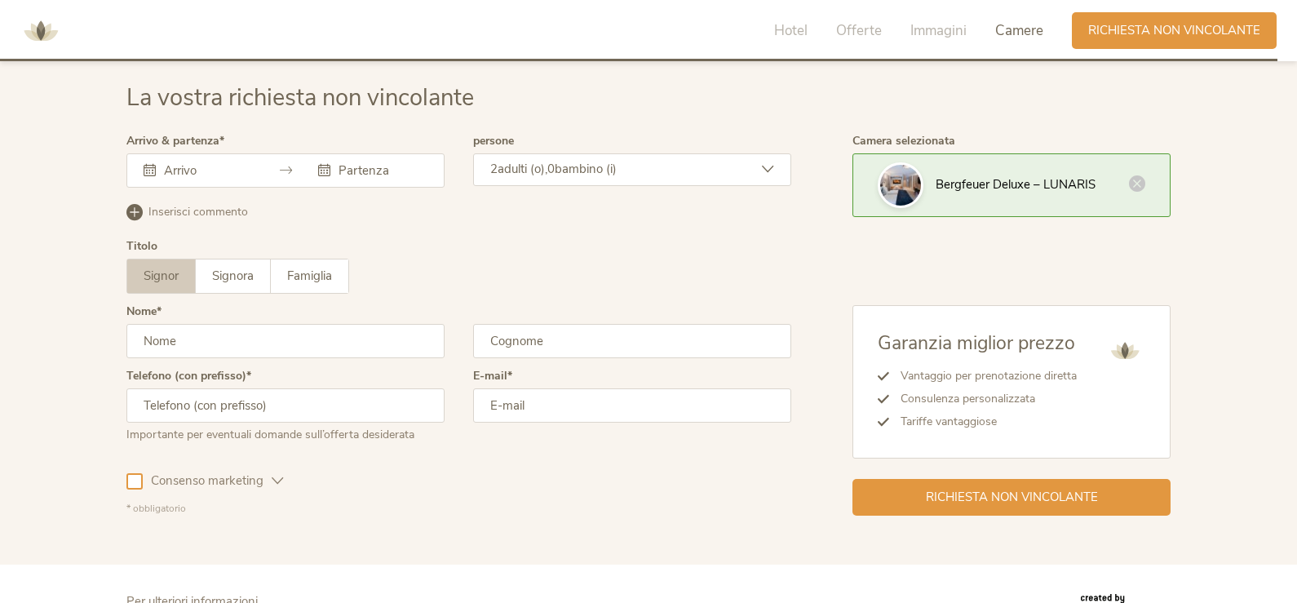
click at [226, 171] on input "text" at bounding box center [206, 170] width 93 height 16
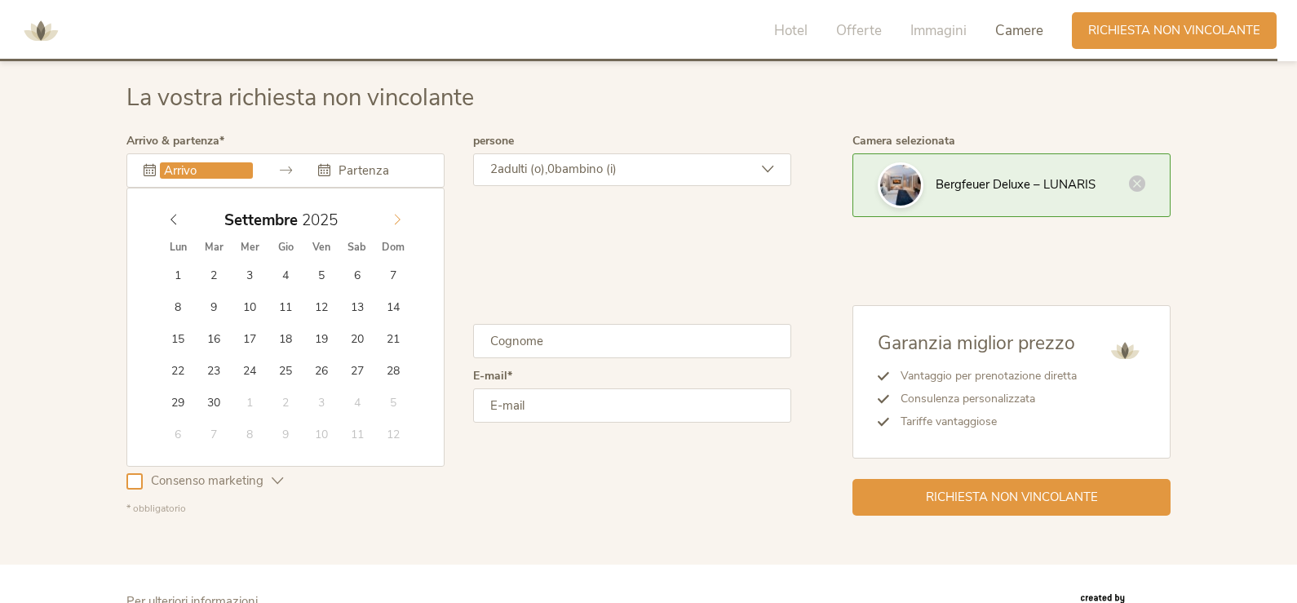
click at [397, 217] on icon at bounding box center [398, 220] width 6 height 11
type input "01.11.2025"
type input "02.11.2025"
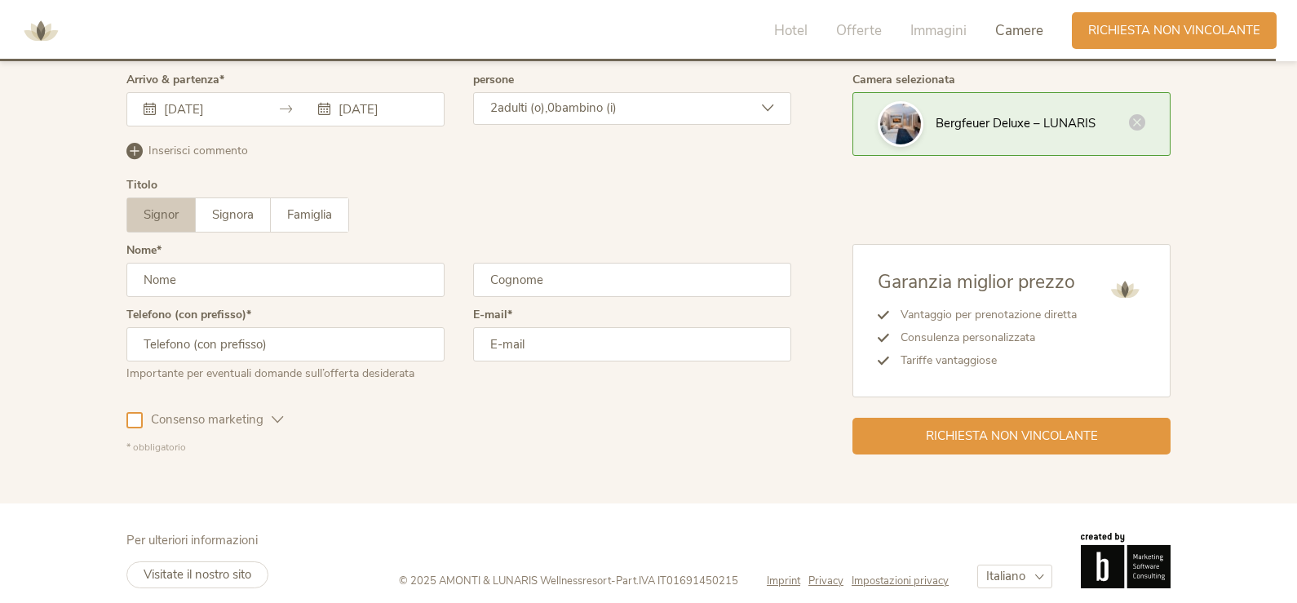
scroll to position [4920, 0]
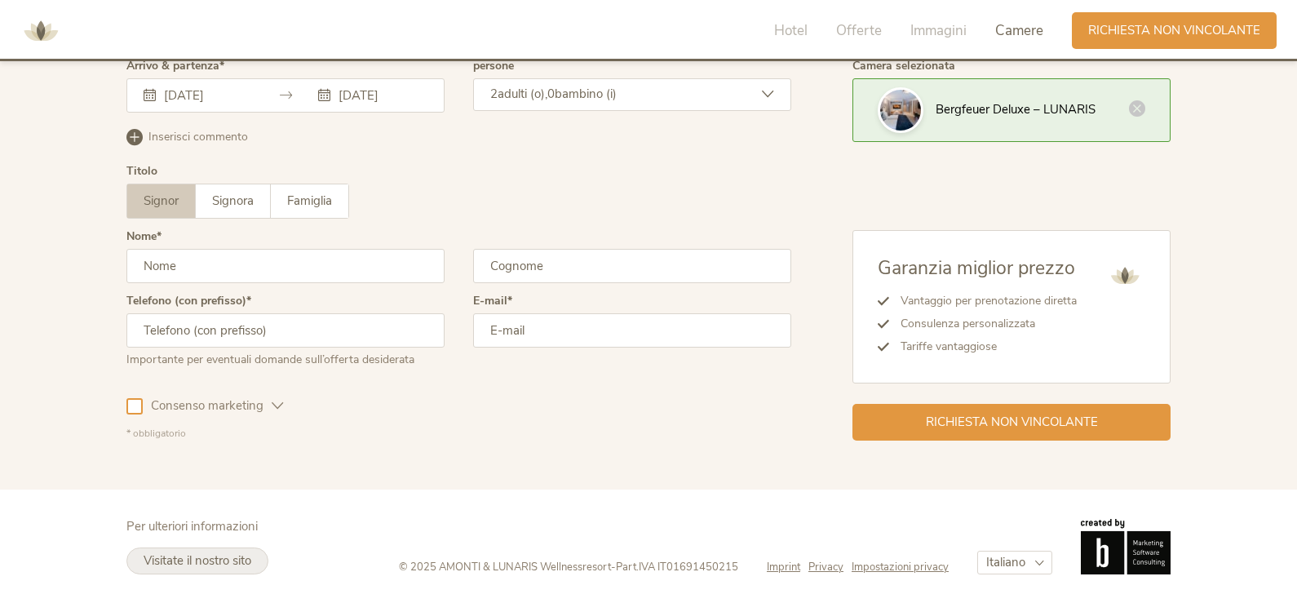
click at [193, 561] on span "Visitate il nostro sito" at bounding box center [198, 560] width 108 height 16
